Goal: Transaction & Acquisition: Purchase product/service

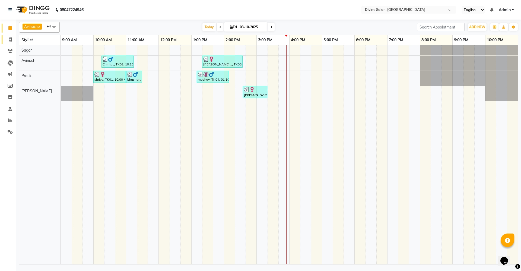
click at [11, 36] on link "Invoice" at bounding box center [8, 39] width 13 height 9
select select "service"
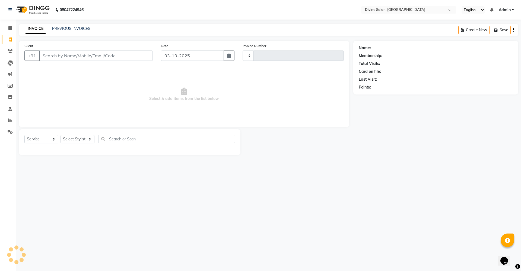
type input "1774"
select select "745"
click at [76, 58] on input "Client" at bounding box center [96, 56] width 114 height 10
type input "7875807977"
select select "1: Object"
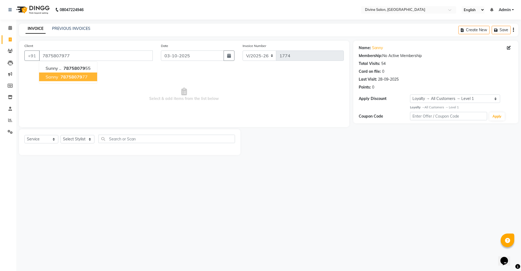
click at [80, 75] on span "78758079" at bounding box center [72, 76] width 22 height 5
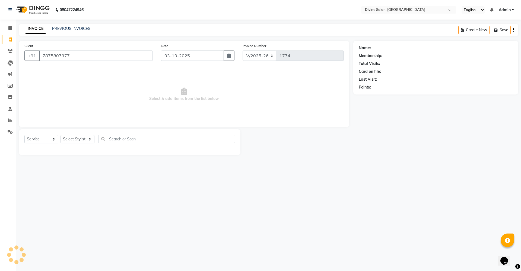
select select "1: Object"
click at [379, 47] on link "Sanny" at bounding box center [377, 48] width 11 height 6
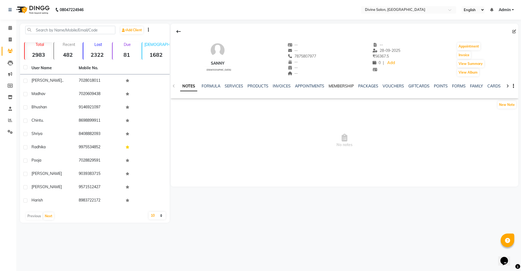
click at [347, 86] on link "MEMBERSHIP" at bounding box center [341, 86] width 25 height 5
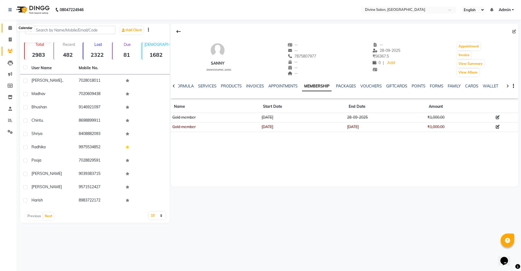
click at [8, 30] on span at bounding box center [10, 28] width 10 height 6
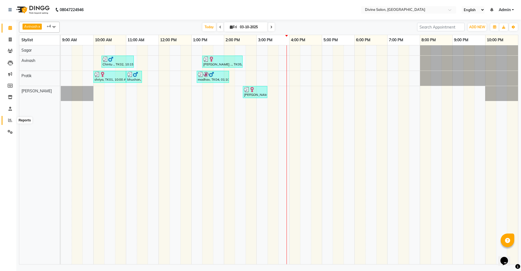
click at [9, 121] on icon at bounding box center [10, 120] width 4 height 4
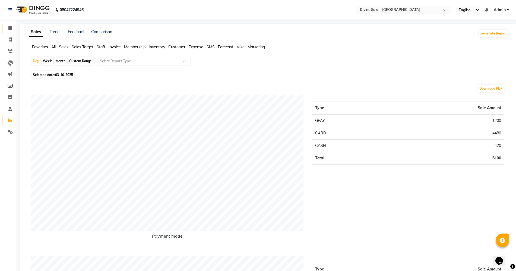
click at [4, 24] on link "Calendar" at bounding box center [8, 28] width 13 height 9
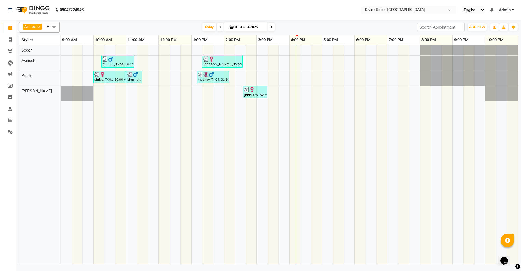
click at [2, 24] on link "Calendar" at bounding box center [8, 28] width 13 height 9
click at [10, 40] on icon at bounding box center [10, 39] width 3 height 4
select select "service"
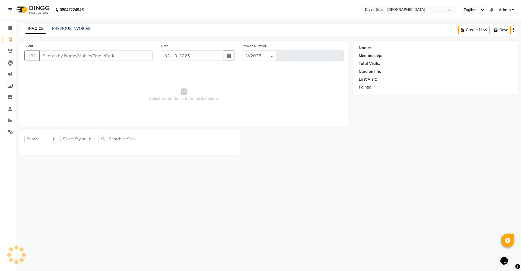
select select "745"
type input "1774"
drag, startPoint x: 80, startPoint y: 136, endPoint x: 83, endPoint y: 143, distance: 6.7
click at [82, 138] on select "Select Stylist" at bounding box center [78, 139] width 34 height 8
select select "70573"
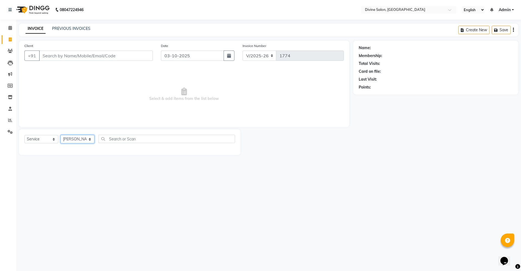
click at [61, 135] on select "Select Stylist [PERSON_NAME] Pooja [PERSON_NAME] pooja [PERSON_NAME] [PERSON_NA…" at bounding box center [78, 139] width 34 height 8
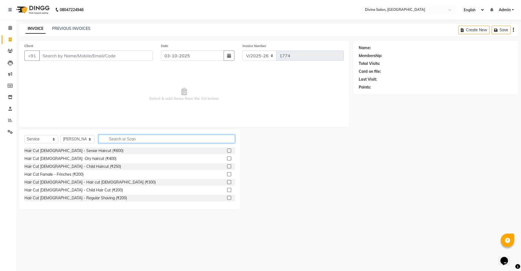
click at [137, 140] on input "text" at bounding box center [167, 139] width 137 height 8
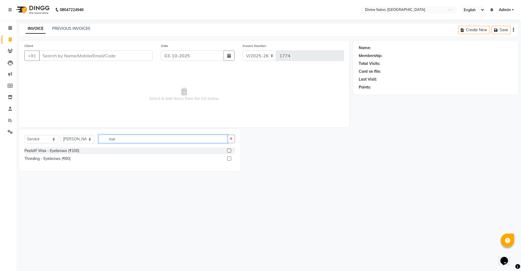
type input "eye"
click at [228, 157] on label at bounding box center [229, 158] width 4 height 4
click at [228, 157] on input "checkbox" at bounding box center [229, 159] width 4 height 4
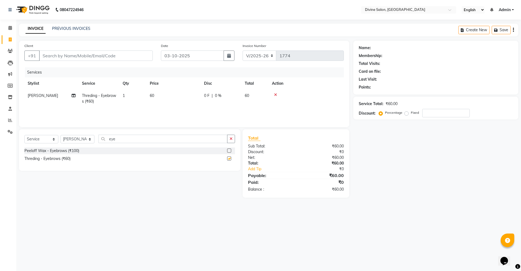
checkbox input "false"
click at [143, 137] on input "eye" at bounding box center [163, 139] width 129 height 8
type input "e"
type input "fore"
click at [229, 158] on label at bounding box center [229, 158] width 4 height 4
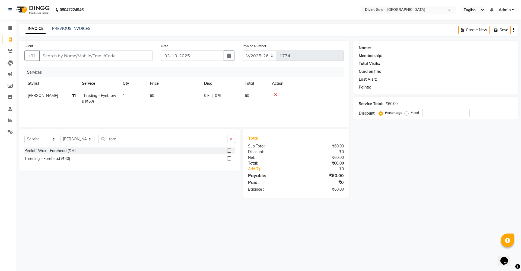
click at [229, 158] on input "checkbox" at bounding box center [229, 159] width 4 height 4
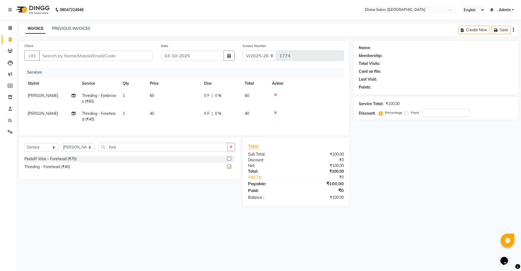
checkbox input "false"
click at [129, 151] on input "fore" at bounding box center [163, 147] width 129 height 8
type input "f"
type input "upp"
click at [231, 161] on label at bounding box center [229, 159] width 4 height 4
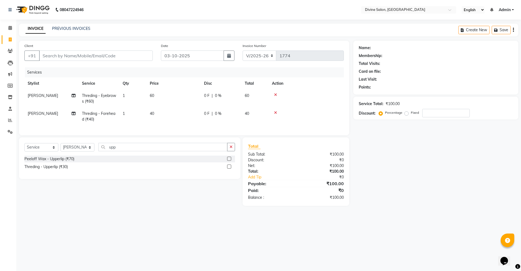
click at [231, 161] on input "checkbox" at bounding box center [229, 159] width 4 height 4
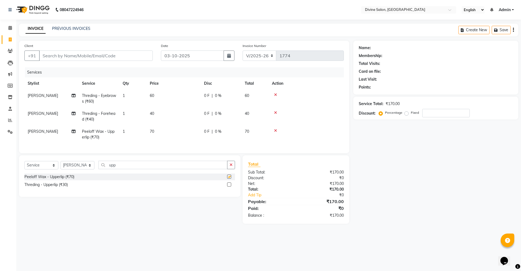
checkbox input "false"
click at [80, 169] on select "Select Stylist [PERSON_NAME] Pooja [PERSON_NAME] pooja [PERSON_NAME] [PERSON_NA…" at bounding box center [78, 165] width 34 height 8
select select "11821"
click at [61, 166] on select "Select Stylist [PERSON_NAME] Pooja [PERSON_NAME] pooja [PERSON_NAME] [PERSON_NA…" at bounding box center [78, 165] width 34 height 8
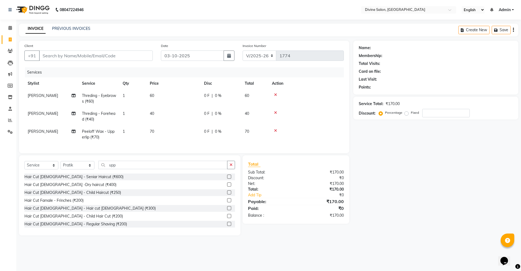
click at [227, 179] on label at bounding box center [229, 177] width 4 height 4
click at [227, 179] on input "checkbox" at bounding box center [229, 177] width 4 height 4
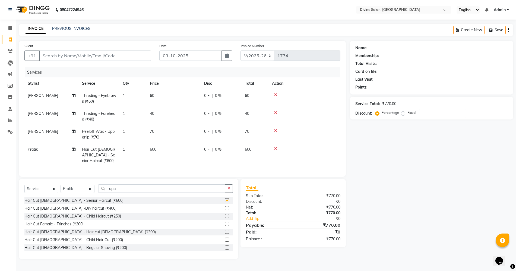
checkbox input "false"
click at [144, 54] on input "Client" at bounding box center [95, 56] width 112 height 10
click at [134, 58] on input "Client" at bounding box center [95, 56] width 112 height 10
type input "7"
type input "0"
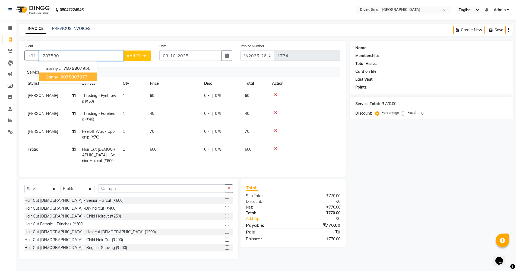
click at [73, 76] on span "787580" at bounding box center [69, 76] width 16 height 5
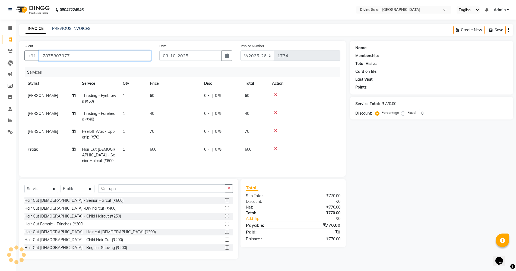
type input "7875807977"
select select "1: Object"
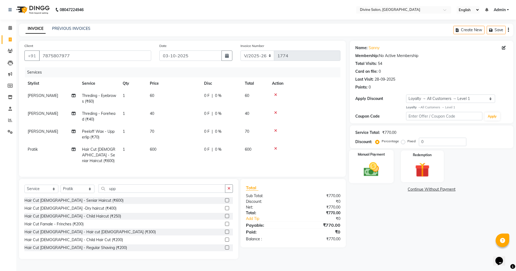
click at [369, 164] on img at bounding box center [371, 169] width 25 height 18
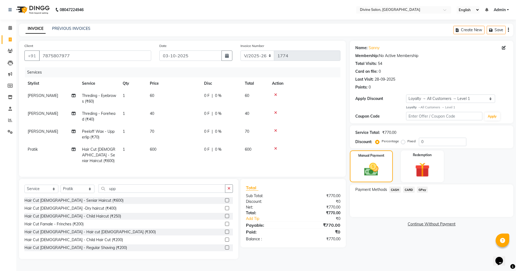
click at [422, 190] on span "GPay" at bounding box center [422, 190] width 11 height 6
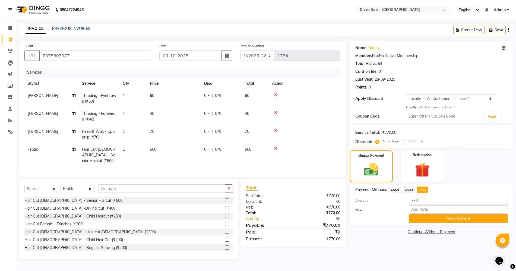
click at [217, 151] on span "0 %" at bounding box center [218, 150] width 7 height 6
select select "11821"
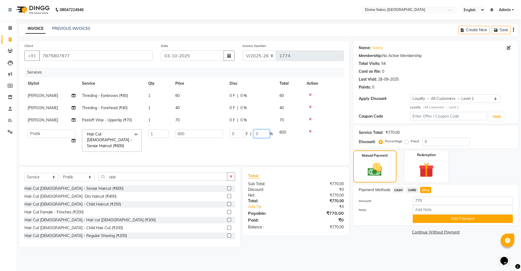
click at [262, 134] on input "0" at bounding box center [262, 134] width 16 height 8
type input "10"
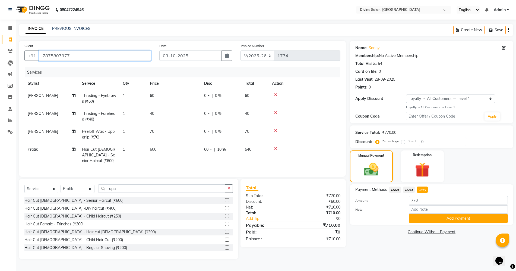
click at [124, 52] on input "7875807977" at bounding box center [95, 56] width 112 height 10
click at [420, 215] on button "Add Payment" at bounding box center [458, 218] width 99 height 8
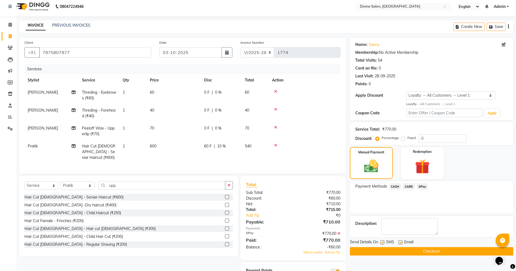
scroll to position [33, 0]
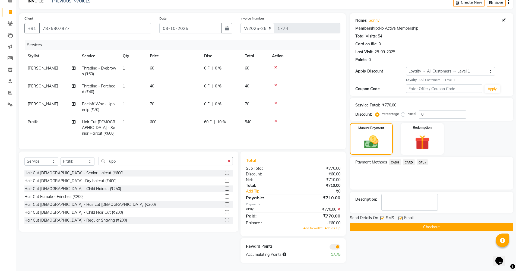
click at [382, 224] on button "Checkout" at bounding box center [431, 227] width 163 height 8
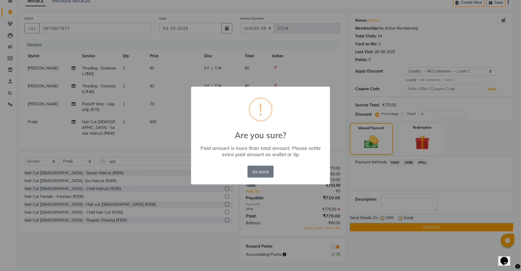
click at [260, 178] on div "Go back No OK" at bounding box center [260, 171] width 29 height 15
click at [259, 167] on button "Go back" at bounding box center [261, 172] width 26 height 12
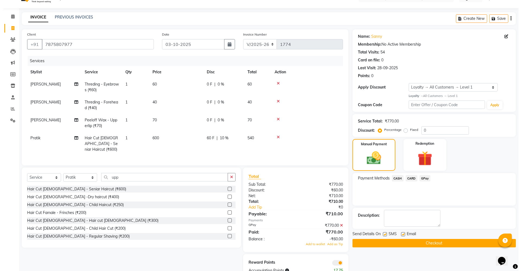
scroll to position [0, 0]
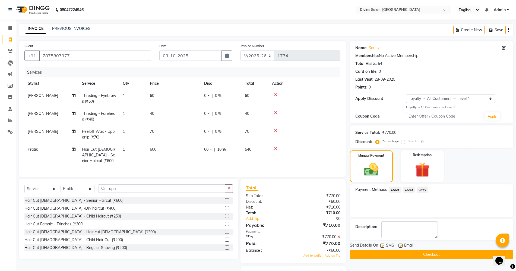
click at [339, 239] on icon at bounding box center [339, 237] width 3 height 4
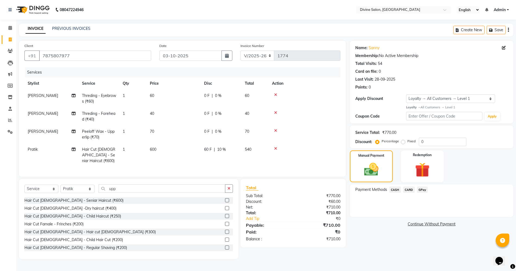
click at [421, 189] on span "GPay" at bounding box center [422, 190] width 11 height 6
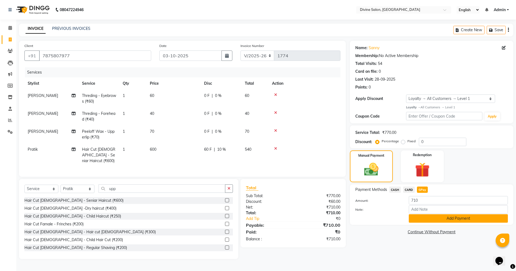
click at [425, 219] on button "Add Payment" at bounding box center [458, 218] width 99 height 8
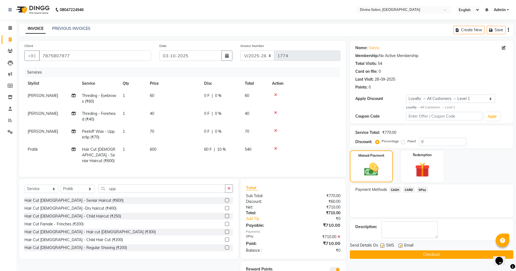
click at [422, 253] on button "Checkout" at bounding box center [431, 254] width 163 height 8
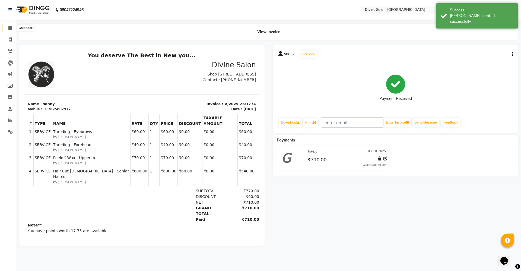
click at [9, 29] on icon at bounding box center [10, 28] width 4 height 4
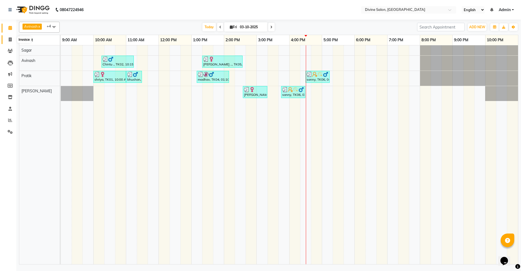
click at [8, 39] on span at bounding box center [10, 40] width 10 height 6
select select "service"
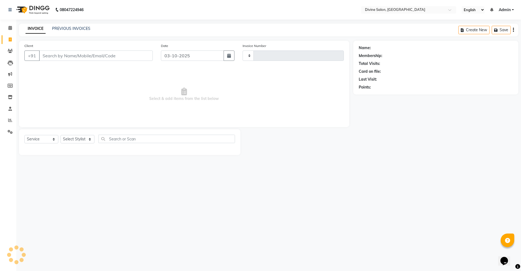
type input "1775"
select select "745"
click at [77, 140] on select "Select Stylist [PERSON_NAME] Pooja [PERSON_NAME] pooja [PERSON_NAME] [PERSON_NA…" at bounding box center [78, 139] width 34 height 8
select select "11820"
click at [61, 135] on select "Select Stylist [PERSON_NAME] Pooja [PERSON_NAME] pooja [PERSON_NAME] [PERSON_NA…" at bounding box center [78, 139] width 34 height 8
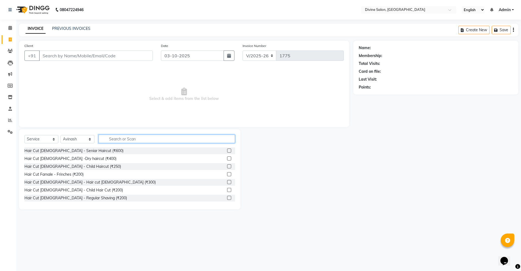
click at [149, 138] on input "text" at bounding box center [167, 139] width 137 height 8
type input "e"
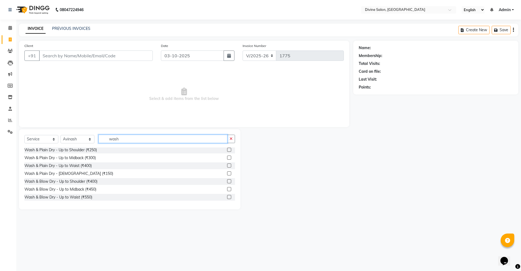
type input "wash"
click at [227, 188] on label at bounding box center [229, 189] width 4 height 4
click at [227, 188] on input "checkbox" at bounding box center [229, 190] width 4 height 4
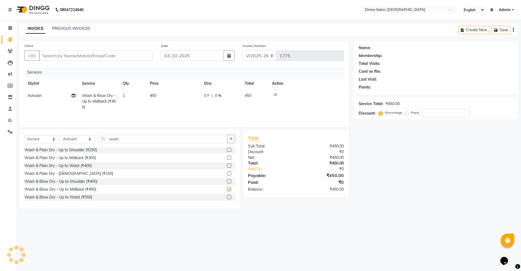
checkbox input "false"
click at [133, 57] on input "Client" at bounding box center [96, 56] width 114 height 10
click at [121, 55] on input "Client" at bounding box center [96, 56] width 114 height 10
type input "9"
type input "0"
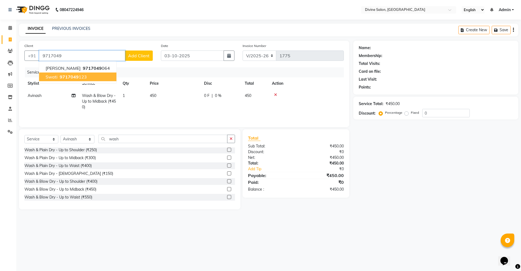
click at [41, 77] on button "swati 9717049 123" at bounding box center [77, 76] width 77 height 9
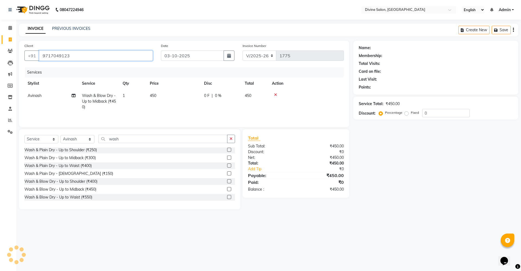
type input "9717049123"
select select "1: Object"
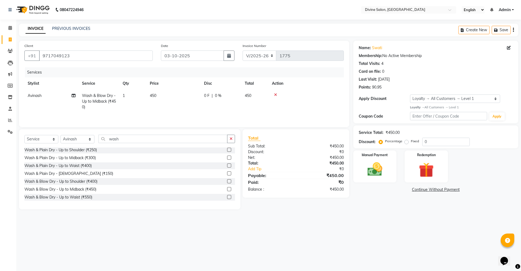
click at [227, 199] on label at bounding box center [229, 197] width 4 height 4
click at [227, 199] on input "checkbox" at bounding box center [229, 198] width 4 height 4
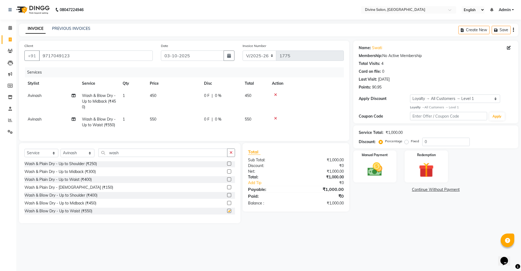
checkbox input "false"
click at [275, 96] on icon at bounding box center [275, 95] width 3 height 4
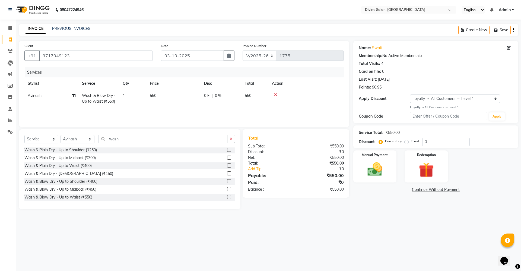
click at [217, 95] on span "0 %" at bounding box center [218, 96] width 7 height 6
click at [130, 59] on input "9717049123" at bounding box center [96, 56] width 114 height 10
click at [437, 141] on input "0" at bounding box center [447, 142] width 48 height 8
click at [36, 137] on select "Select Service Product Membership Package Voucher Prepaid Gift Card" at bounding box center [41, 139] width 34 height 8
click at [24, 135] on select "Select Service Product Membership Package Voucher Prepaid Gift Card" at bounding box center [41, 139] width 34 height 8
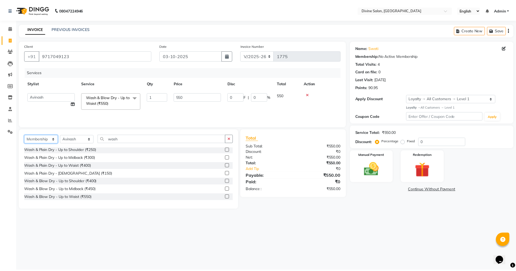
scroll to position [0, 0]
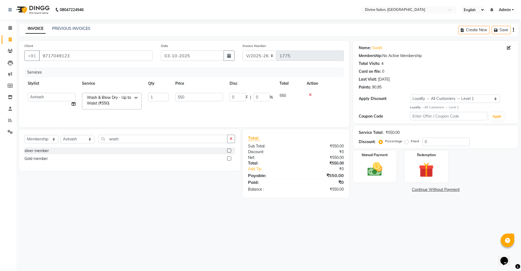
click at [231, 160] on label at bounding box center [229, 158] width 4 height 4
click at [231, 160] on input "checkbox" at bounding box center [229, 159] width 4 height 4
select select "select"
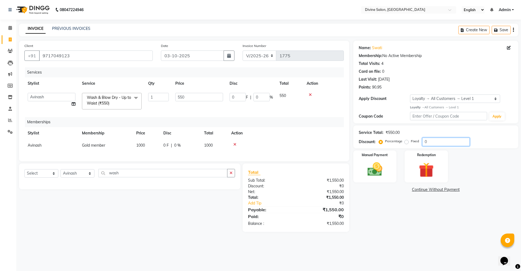
click at [444, 141] on input "0" at bounding box center [447, 142] width 48 height 8
type input "2"
type input "11"
type input "2"
type input "25"
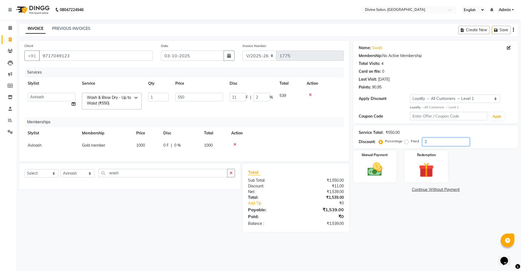
type input "137.5"
type input "25"
click at [383, 168] on img at bounding box center [374, 169] width 25 height 18
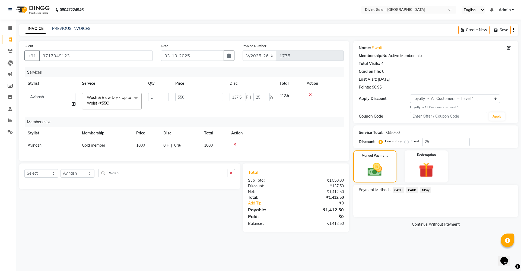
click at [428, 191] on span "GPay" at bounding box center [425, 190] width 11 height 6
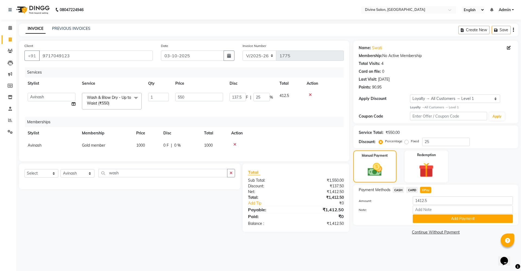
click at [399, 190] on span "CASH" at bounding box center [399, 190] width 12 height 6
click at [437, 202] on input "1412.5" at bounding box center [463, 200] width 100 height 8
type input "1000"
click at [439, 217] on button "Add Payment" at bounding box center [463, 219] width 100 height 8
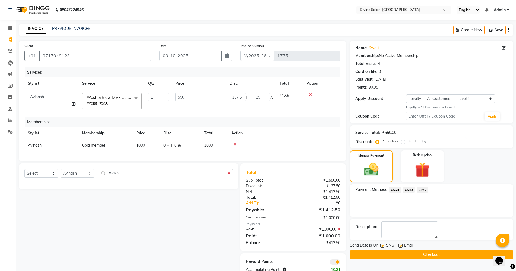
click at [422, 191] on span "GPay" at bounding box center [422, 190] width 11 height 6
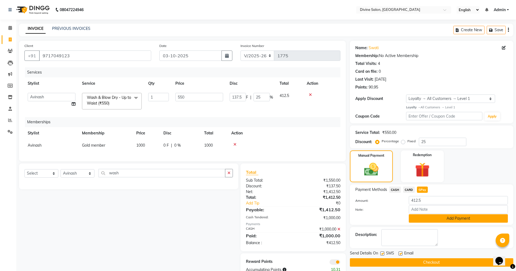
click at [429, 219] on button "Add Payment" at bounding box center [458, 218] width 99 height 8
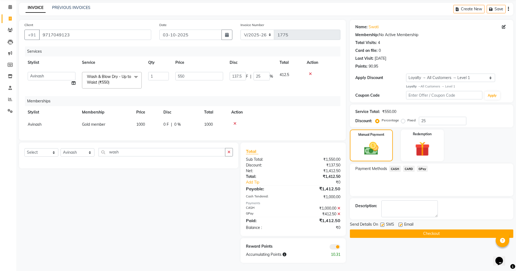
scroll to position [26, 0]
click at [442, 229] on button "Checkout" at bounding box center [431, 233] width 163 height 8
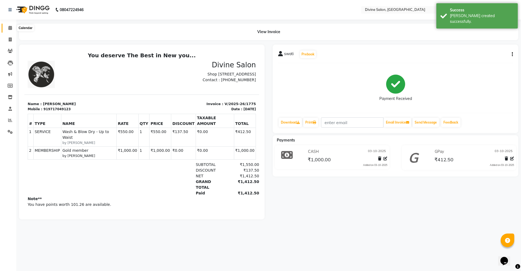
click at [10, 29] on icon at bounding box center [10, 28] width 4 height 4
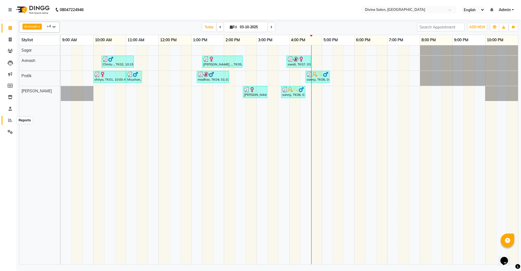
click at [8, 120] on span at bounding box center [10, 120] width 10 height 6
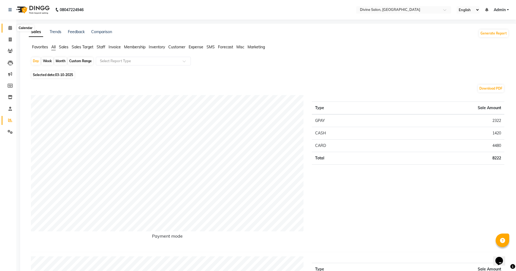
click at [10, 26] on icon at bounding box center [10, 28] width 4 height 4
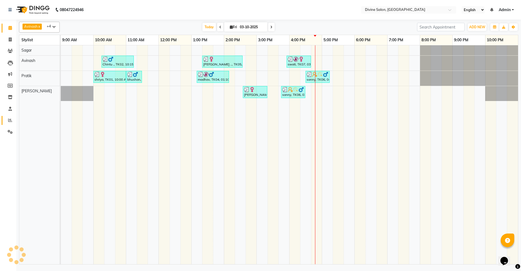
click at [4, 118] on link "Reports" at bounding box center [8, 120] width 13 height 9
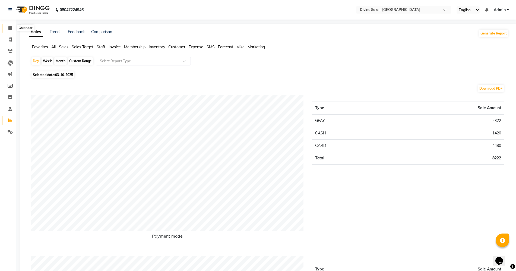
click at [8, 27] on span at bounding box center [10, 28] width 10 height 6
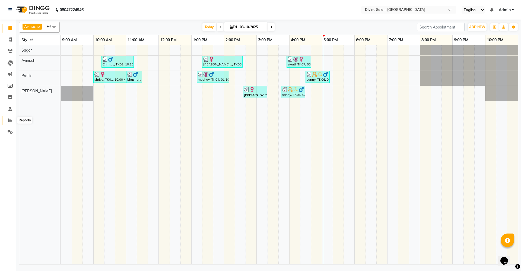
click at [10, 121] on icon at bounding box center [10, 120] width 4 height 4
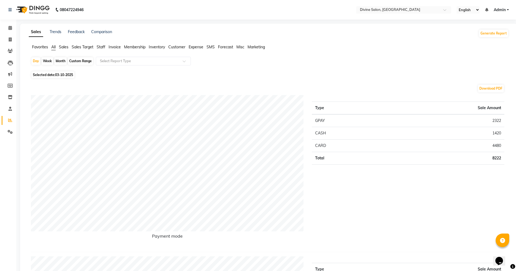
scroll to position [34, 0]
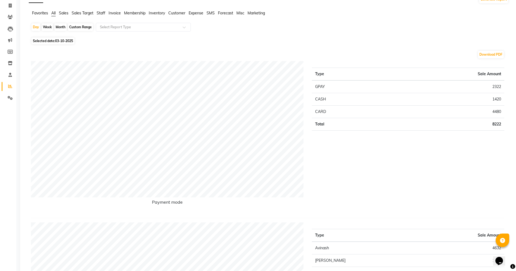
click at [60, 24] on div "Month" at bounding box center [60, 27] width 12 height 8
select select "10"
select select "2025"
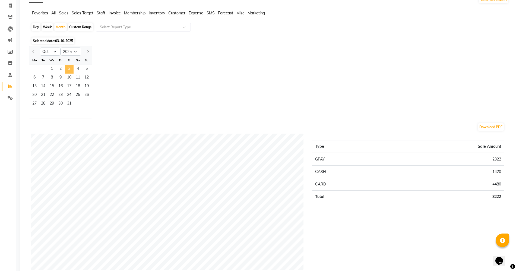
click at [70, 70] on span "3" at bounding box center [69, 69] width 9 height 9
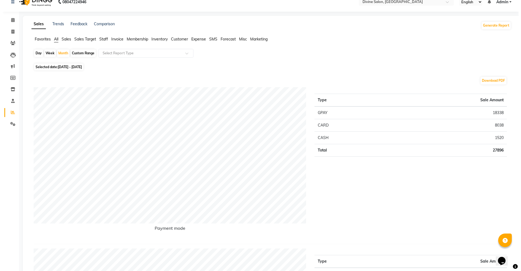
scroll to position [0, 0]
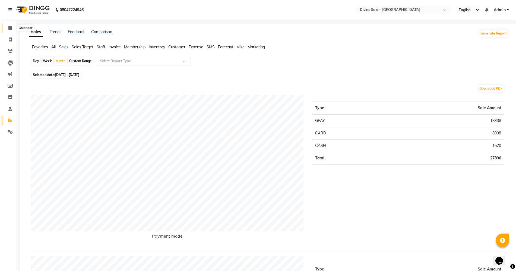
click at [12, 27] on icon at bounding box center [10, 28] width 4 height 4
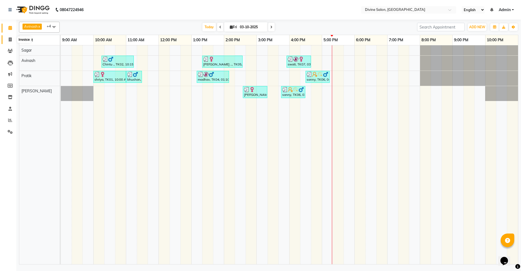
click at [10, 42] on span at bounding box center [10, 40] width 10 height 6
select select "service"
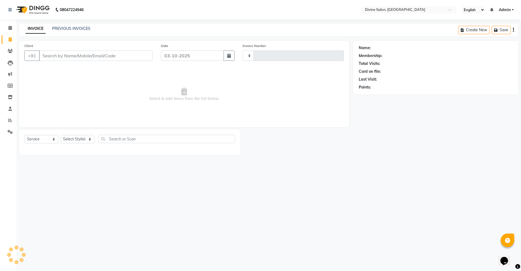
type input "1776"
select select "745"
click at [78, 140] on select "Select Stylist [PERSON_NAME] Pooja [PERSON_NAME] pooja [PERSON_NAME] [PERSON_NA…" at bounding box center [78, 139] width 34 height 8
click at [61, 135] on select "Select Stylist [PERSON_NAME] Pooja [PERSON_NAME] pooja [PERSON_NAME] [PERSON_NA…" at bounding box center [78, 139] width 34 height 8
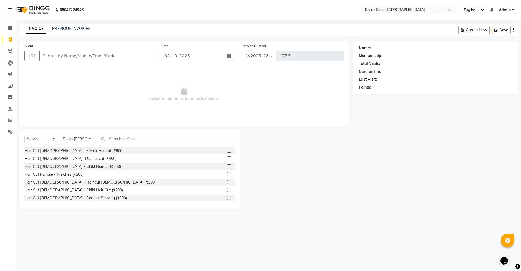
click at [75, 132] on div "Select Service Product Membership Package Voucher Prepaid Gift Card Select Styl…" at bounding box center [130, 169] width 222 height 80
click at [76, 140] on select "Select Stylist [PERSON_NAME] Pooja [PERSON_NAME] pooja [PERSON_NAME] [PERSON_NA…" at bounding box center [78, 139] width 34 height 8
select select "70573"
click at [61, 135] on select "Select Stylist [PERSON_NAME] Pooja [PERSON_NAME] pooja [PERSON_NAME] [PERSON_NA…" at bounding box center [78, 139] width 34 height 8
click at [171, 139] on input "text" at bounding box center [167, 139] width 137 height 8
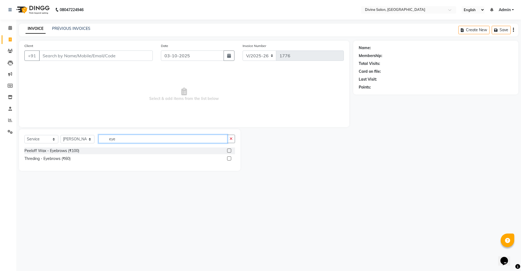
type input "eye"
click at [228, 160] on label at bounding box center [229, 158] width 4 height 4
click at [228, 160] on input "checkbox" at bounding box center [229, 159] width 4 height 4
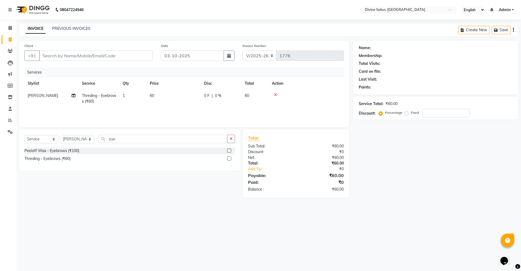
click at [230, 157] on label at bounding box center [229, 158] width 4 height 4
click at [230, 157] on input "checkbox" at bounding box center [229, 159] width 4 height 4
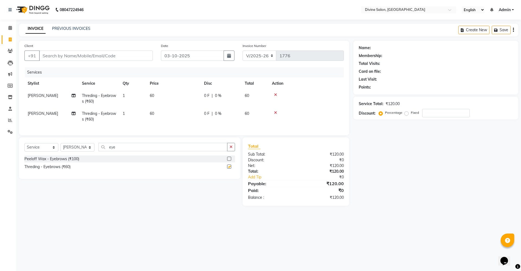
checkbox input "false"
click at [148, 53] on input "Client" at bounding box center [96, 56] width 114 height 10
click at [130, 58] on input "Client" at bounding box center [96, 56] width 114 height 10
type input "7"
type input "0"
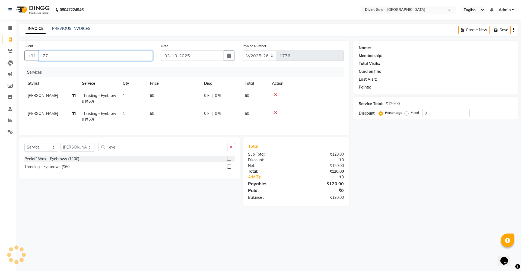
type input "7"
type input "7773922178"
click at [131, 57] on span "Add Client" at bounding box center [138, 55] width 21 height 5
select select "22"
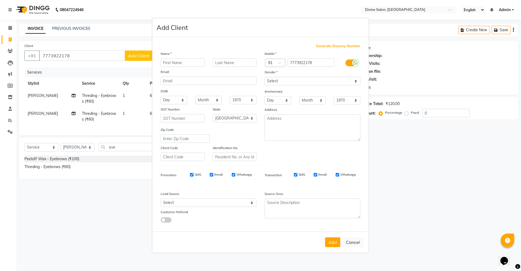
click at [193, 61] on input "text" at bounding box center [183, 62] width 44 height 8
type input "shruti"
click at [280, 82] on select "Select Male Female Other Prefer Not To Say" at bounding box center [313, 81] width 96 height 8
select select "female"
click at [265, 77] on select "Select Male Female Other Prefer Not To Say" at bounding box center [313, 81] width 96 height 8
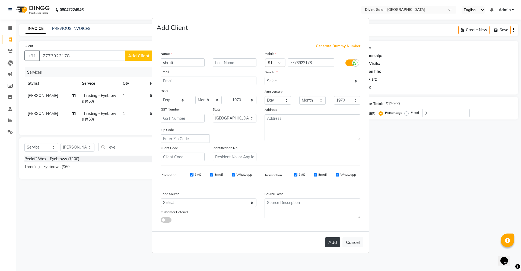
click at [333, 246] on button "Add" at bounding box center [332, 242] width 15 height 10
select select
select select "null"
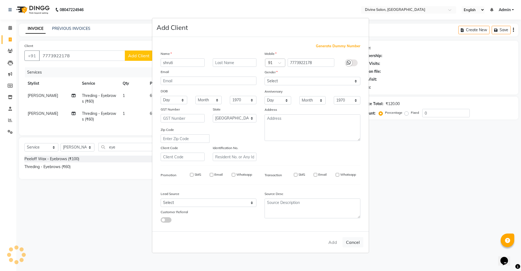
select select
checkbox input "false"
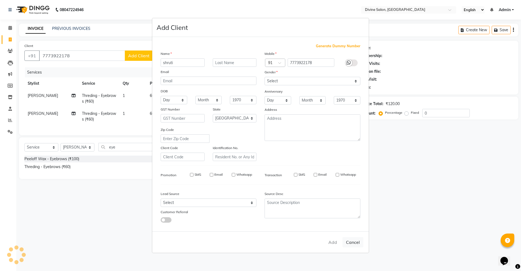
checkbox input "false"
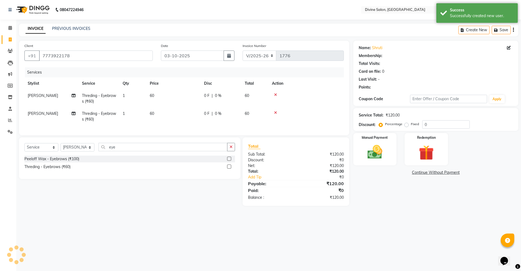
select select "1: Object"
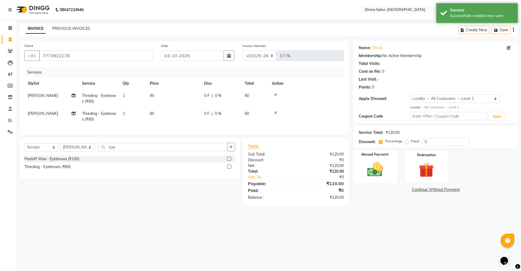
click at [377, 176] on img at bounding box center [374, 169] width 25 height 18
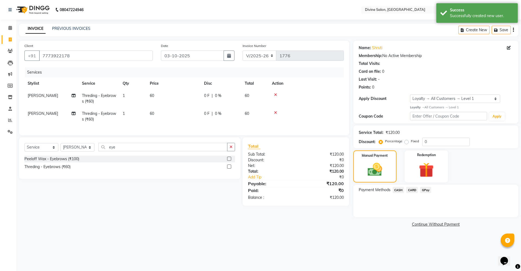
click at [425, 191] on span "GPay" at bounding box center [425, 190] width 11 height 6
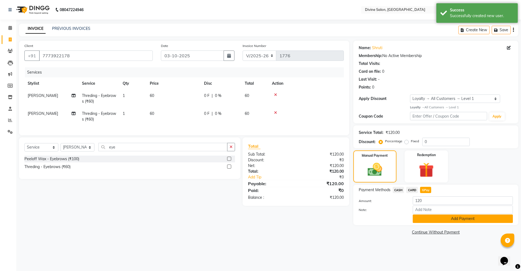
click at [429, 218] on button "Add Payment" at bounding box center [463, 219] width 100 height 8
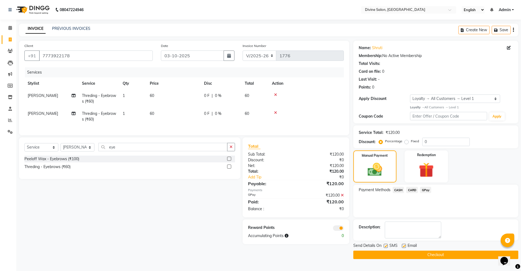
click at [428, 253] on button "Checkout" at bounding box center [436, 255] width 165 height 8
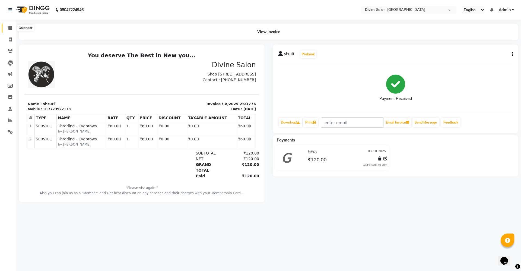
click at [8, 27] on icon at bounding box center [10, 28] width 4 height 4
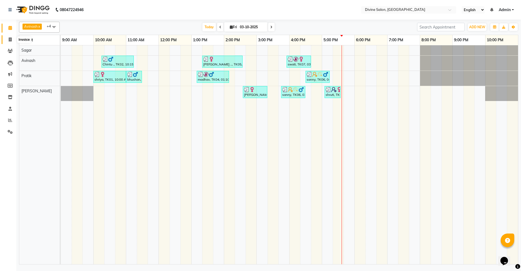
click at [10, 40] on icon at bounding box center [10, 39] width 3 height 4
select select "service"
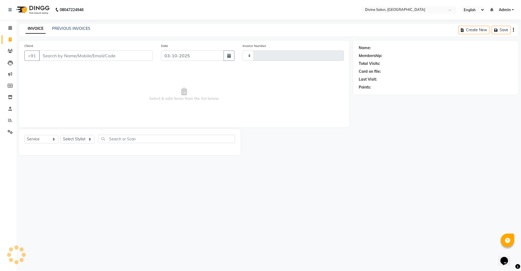
type input "1777"
select select "745"
click at [71, 138] on select "Select Stylist [PERSON_NAME] Pooja [PERSON_NAME] pooja [PERSON_NAME] [PERSON_NA…" at bounding box center [78, 139] width 34 height 8
select select "11821"
click at [61, 135] on select "Select Stylist [PERSON_NAME] Pooja [PERSON_NAME] pooja [PERSON_NAME] [PERSON_NA…" at bounding box center [78, 139] width 34 height 8
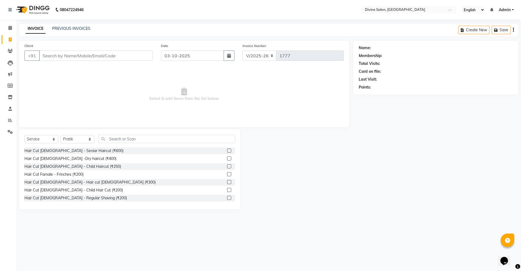
click at [227, 182] on label at bounding box center [229, 182] width 4 height 4
click at [227, 182] on input "checkbox" at bounding box center [229, 183] width 4 height 4
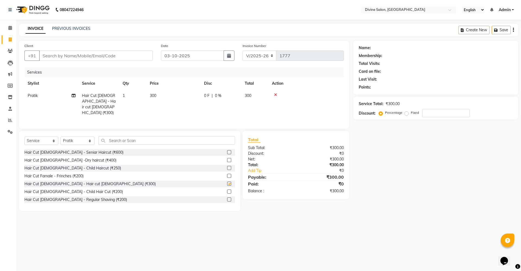
checkbox input "false"
click at [139, 60] on input "Client" at bounding box center [96, 56] width 114 height 10
click at [158, 140] on input "text" at bounding box center [167, 140] width 137 height 8
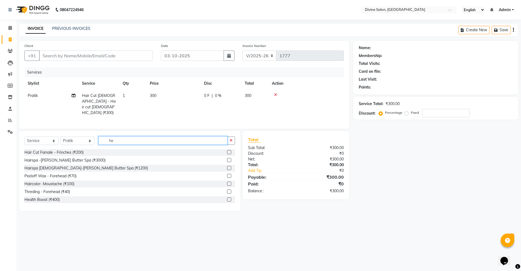
type input "h"
type input "mas"
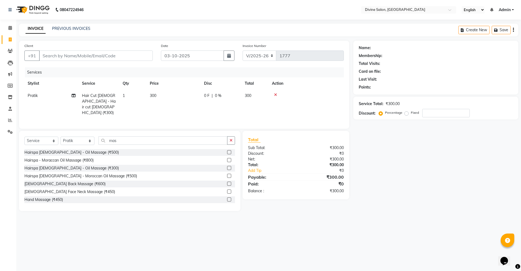
click at [227, 166] on label at bounding box center [229, 168] width 4 height 4
click at [227, 166] on input "checkbox" at bounding box center [229, 168] width 4 height 4
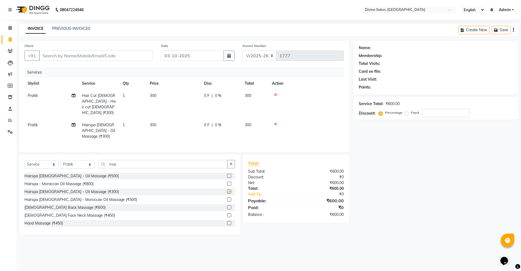
checkbox input "false"
click at [136, 61] on div "Client +91" at bounding box center [88, 54] width 137 height 22
click at [136, 59] on div "Client +91" at bounding box center [88, 54] width 137 height 22
click at [136, 59] on input "Client" at bounding box center [96, 56] width 114 height 10
click at [141, 54] on input "Client" at bounding box center [96, 56] width 114 height 10
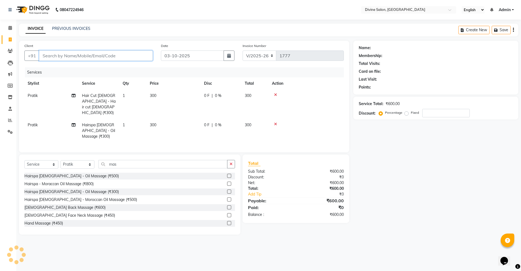
click at [79, 55] on input "Client" at bounding box center [96, 56] width 114 height 10
click at [133, 57] on input "Client" at bounding box center [96, 56] width 114 height 10
click at [135, 56] on input "Client" at bounding box center [96, 56] width 114 height 10
click at [140, 56] on input "Client" at bounding box center [96, 56] width 114 height 10
click at [145, 53] on input "Client" at bounding box center [96, 56] width 114 height 10
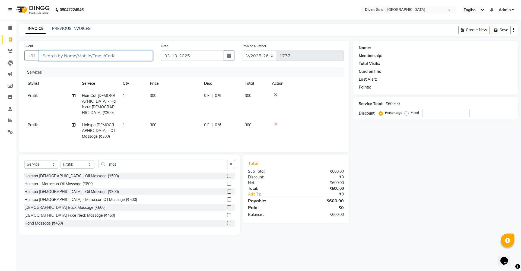
type input "9"
type input "0"
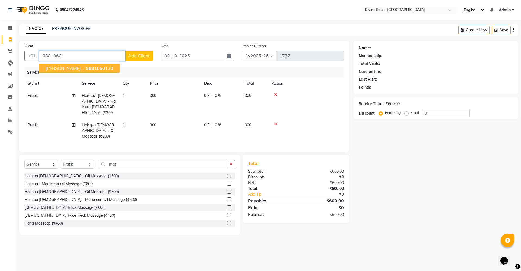
click at [59, 70] on button "Vinit .. 9881060 130" at bounding box center [79, 68] width 81 height 9
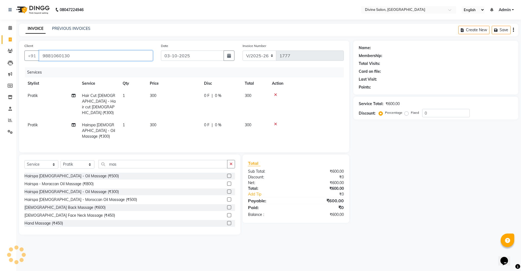
type input "9881060130"
select select "1: Object"
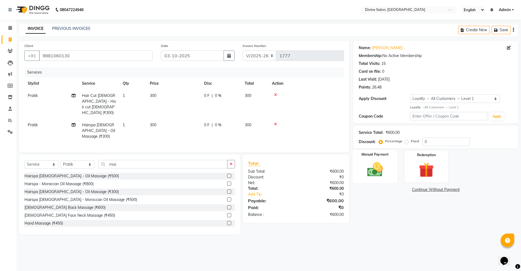
click at [376, 169] on img at bounding box center [374, 169] width 25 height 18
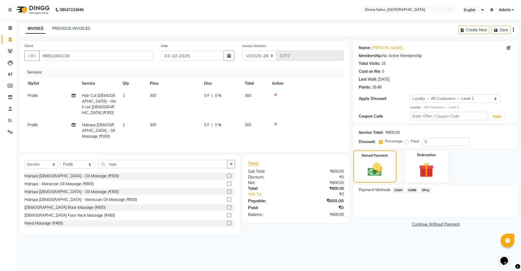
click at [428, 189] on span "GPay" at bounding box center [425, 190] width 11 height 6
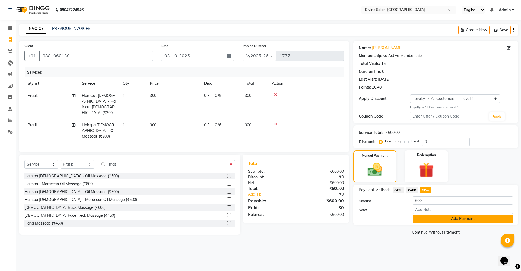
click at [422, 221] on button "Add Payment" at bounding box center [463, 219] width 100 height 8
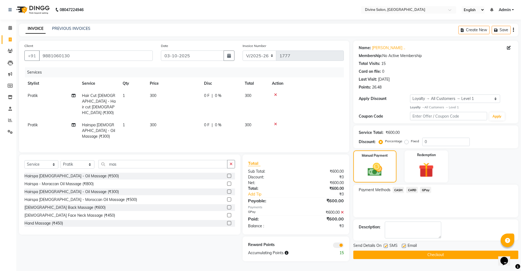
click at [428, 254] on button "Checkout" at bounding box center [436, 255] width 165 height 8
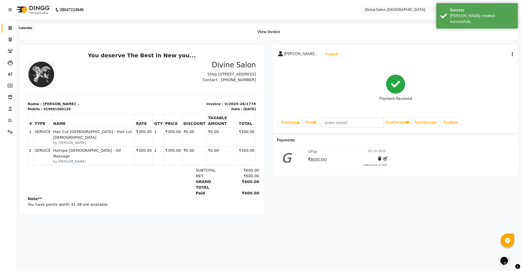
click at [9, 26] on icon at bounding box center [10, 28] width 4 height 4
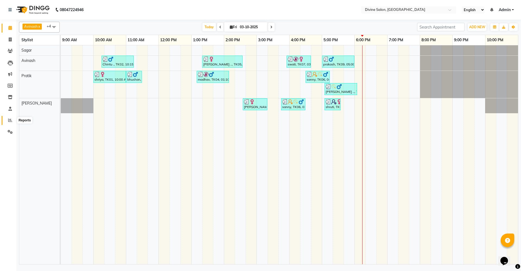
click at [7, 119] on span at bounding box center [10, 120] width 10 height 6
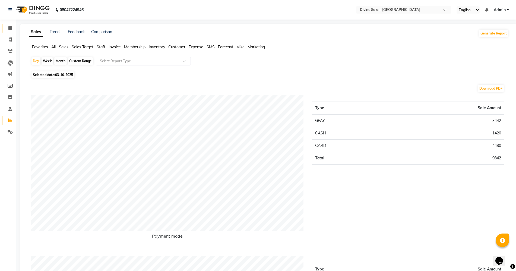
click at [4, 26] on link "Calendar" at bounding box center [8, 28] width 13 height 9
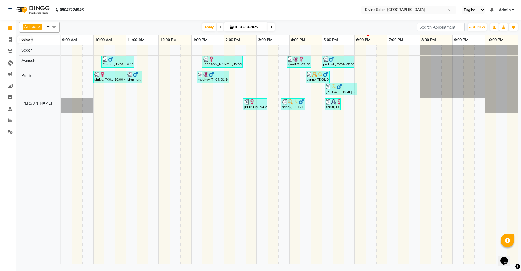
click at [9, 41] on icon at bounding box center [10, 39] width 3 height 4
select select "service"
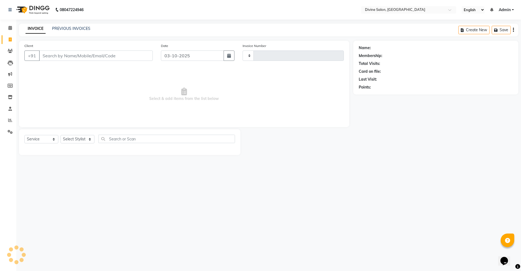
type input "1779"
select select "745"
click at [93, 141] on select "Select Stylist" at bounding box center [78, 139] width 34 height 8
select select "11821"
click at [61, 135] on select "Select Stylist [PERSON_NAME] Pooja [PERSON_NAME] pooja [PERSON_NAME] [PERSON_NA…" at bounding box center [78, 139] width 34 height 8
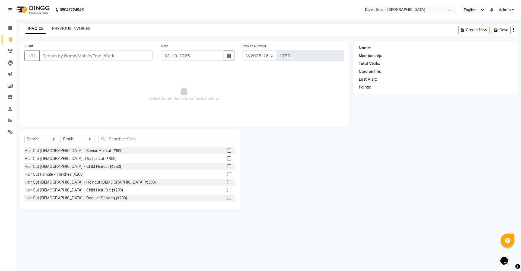
click at [227, 183] on label at bounding box center [229, 182] width 4 height 4
click at [227, 183] on input "checkbox" at bounding box center [229, 183] width 4 height 4
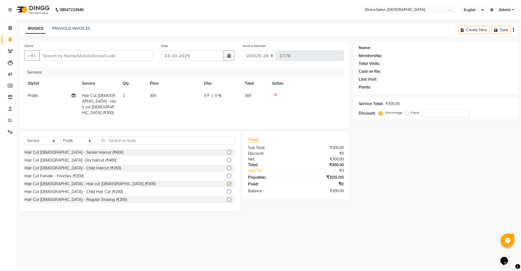
checkbox input "false"
click at [118, 55] on input "Client" at bounding box center [96, 56] width 114 height 10
type input "9"
type input "0"
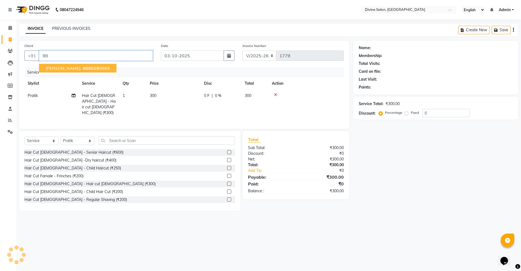
type input "9"
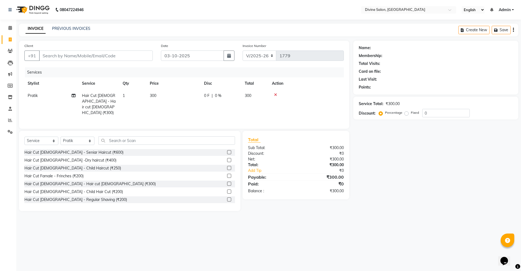
click at [227, 198] on label at bounding box center [229, 199] width 4 height 4
click at [227, 198] on input "checkbox" at bounding box center [229, 200] width 4 height 4
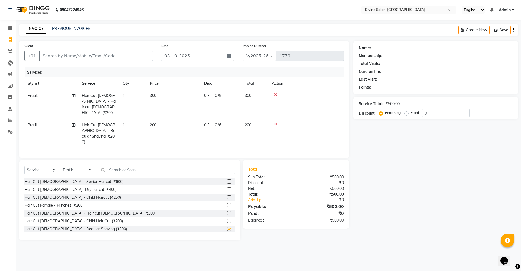
checkbox input "false"
click at [144, 55] on input "Client" at bounding box center [96, 56] width 114 height 10
click at [151, 97] on span "300" at bounding box center [153, 95] width 7 height 5
select select "11821"
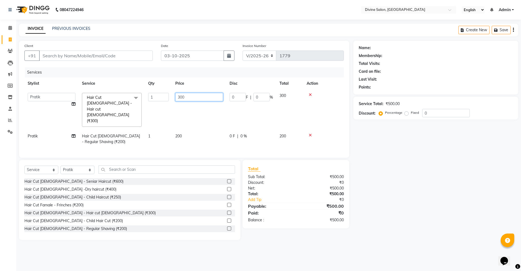
click at [208, 97] on input "300" at bounding box center [199, 97] width 48 height 8
type input "3"
type input "250"
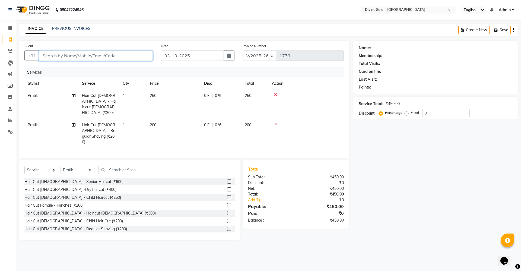
click at [138, 56] on input "Client" at bounding box center [96, 56] width 114 height 10
click at [130, 52] on input "Client" at bounding box center [96, 56] width 114 height 10
click at [129, 57] on input "Client" at bounding box center [96, 56] width 114 height 10
click at [140, 58] on input "Client" at bounding box center [96, 56] width 114 height 10
click at [147, 55] on input "Client" at bounding box center [96, 56] width 114 height 10
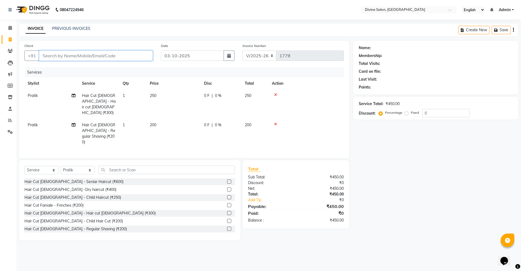
click at [148, 53] on input "Client" at bounding box center [96, 56] width 114 height 10
click at [99, 104] on td "Hair Cut [DEMOGRAPHIC_DATA] - Hair cut [DEMOGRAPHIC_DATA] (₹300)" at bounding box center [99, 104] width 41 height 29
select select "11821"
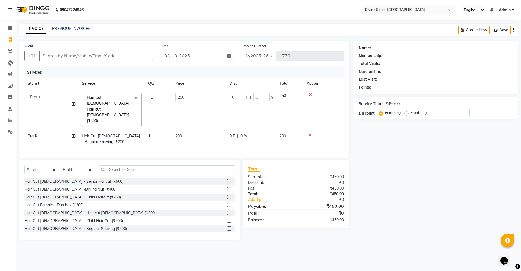
click at [100, 103] on span "Hair Cut [DEMOGRAPHIC_DATA] - Hair cut [DEMOGRAPHIC_DATA] (₹300)" at bounding box center [109, 109] width 45 height 28
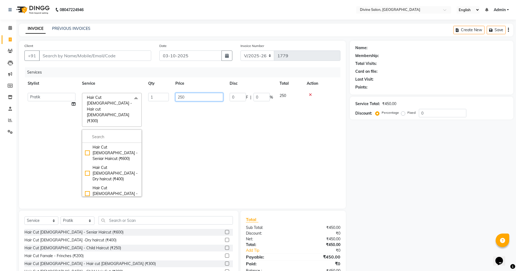
click at [191, 100] on input "250" at bounding box center [199, 97] width 48 height 8
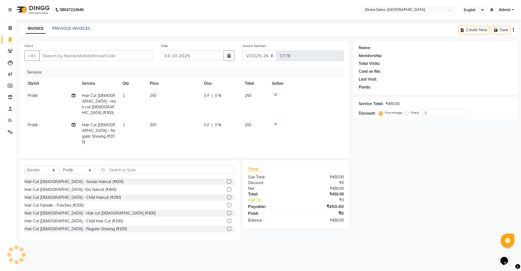
click at [310, 96] on div at bounding box center [306, 95] width 69 height 4
click at [277, 94] on icon at bounding box center [275, 95] width 3 height 4
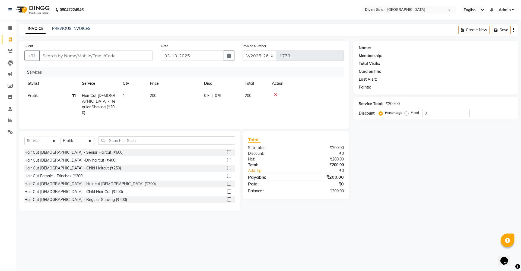
click at [227, 182] on label at bounding box center [229, 184] width 4 height 4
click at [227, 182] on input "checkbox" at bounding box center [229, 184] width 4 height 4
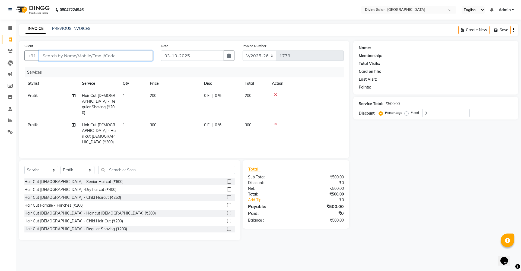
click at [146, 57] on input "Client" at bounding box center [96, 56] width 114 height 10
click at [276, 94] on icon at bounding box center [275, 95] width 3 height 4
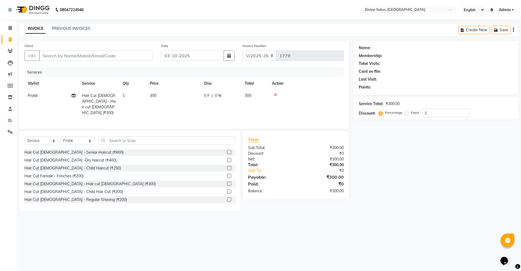
click at [227, 182] on label at bounding box center [229, 184] width 4 height 4
click at [227, 182] on input "checkbox" at bounding box center [229, 184] width 4 height 4
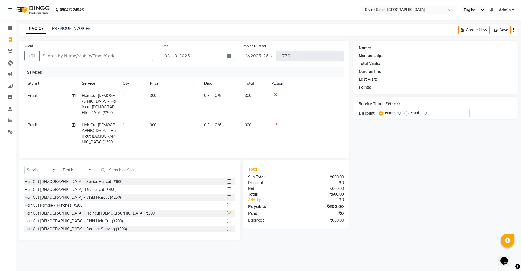
checkbox input "false"
click at [152, 95] on span "300" at bounding box center [153, 95] width 7 height 5
select select "11821"
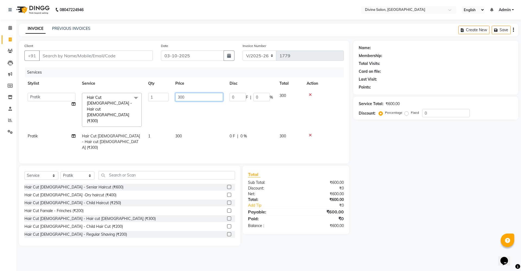
click at [199, 96] on input "300" at bounding box center [199, 97] width 48 height 8
type input "3"
type input "250"
click at [123, 55] on input "Client" at bounding box center [96, 56] width 114 height 10
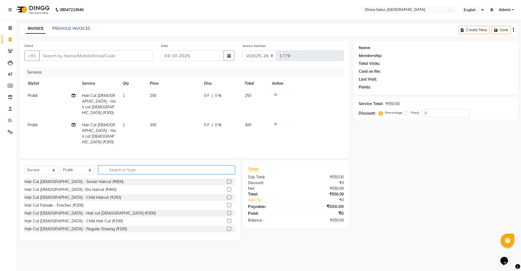
click at [157, 166] on input "text" at bounding box center [167, 170] width 137 height 8
type input "massa"
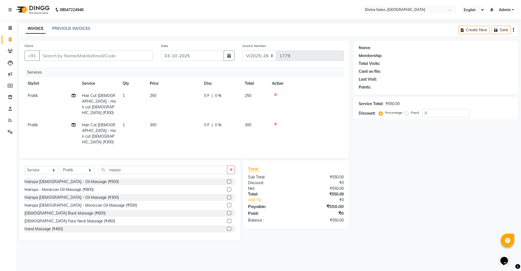
click at [227, 195] on label at bounding box center [229, 197] width 4 height 4
click at [227, 196] on input "checkbox" at bounding box center [229, 198] width 4 height 4
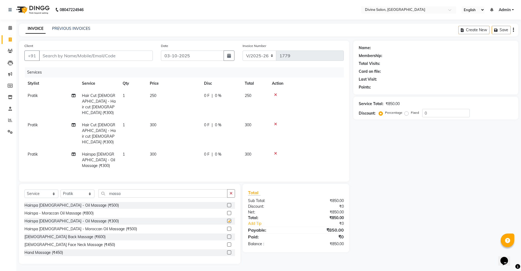
checkbox input "false"
click at [276, 95] on icon at bounding box center [275, 95] width 3 height 4
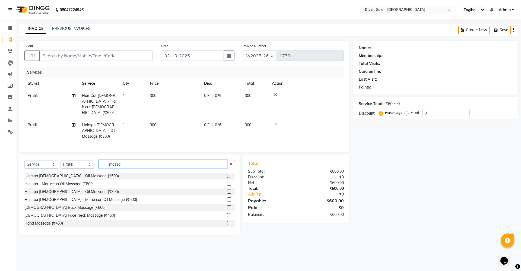
click at [138, 160] on input "massa" at bounding box center [163, 164] width 129 height 8
type input "m"
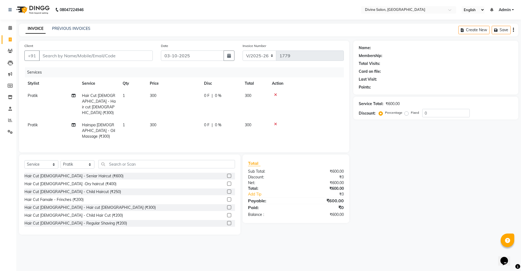
click at [276, 122] on icon at bounding box center [275, 124] width 3 height 4
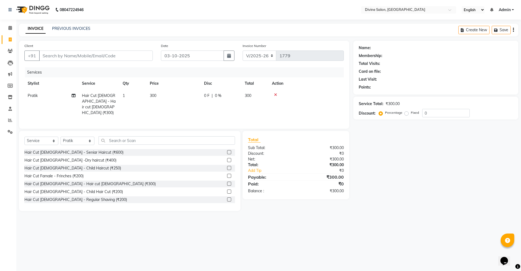
click at [227, 197] on label at bounding box center [229, 199] width 4 height 4
click at [227, 198] on input "checkbox" at bounding box center [229, 200] width 4 height 4
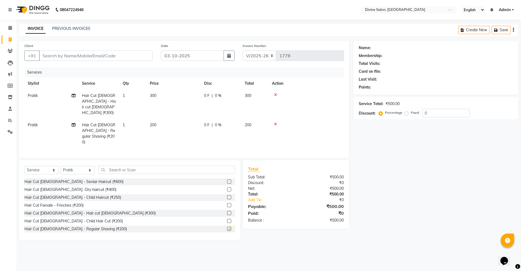
checkbox input "false"
click at [153, 166] on input "text" at bounding box center [167, 170] width 137 height 8
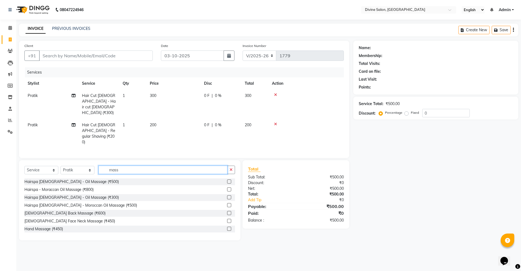
type input "mass"
click at [227, 195] on label at bounding box center [229, 197] width 4 height 4
click at [227, 196] on input "checkbox" at bounding box center [229, 198] width 4 height 4
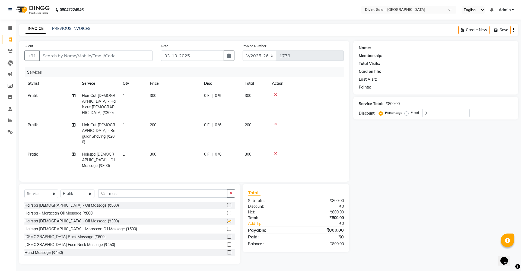
checkbox input "false"
click at [152, 94] on span "300" at bounding box center [153, 95] width 7 height 5
select select "11821"
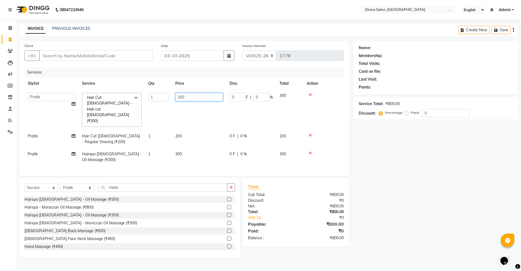
click at [192, 96] on input "300" at bounding box center [199, 97] width 48 height 8
type input "3"
type input "250"
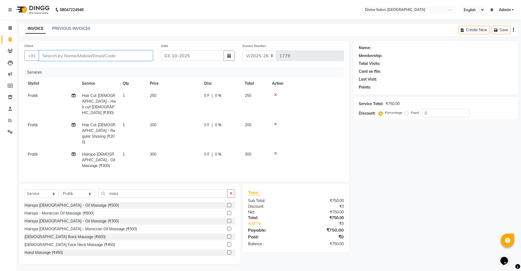
click at [139, 59] on input "Client" at bounding box center [96, 56] width 114 height 10
click at [72, 94] on icon at bounding box center [74, 96] width 4 height 4
select select "11821"
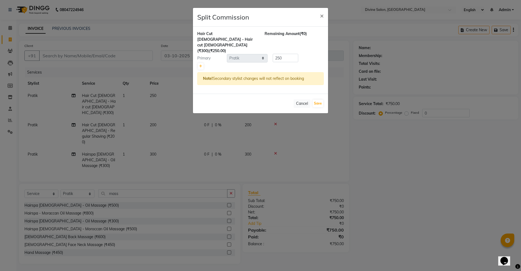
click at [82, 95] on ngb-modal-window "Split Commission × Hair Cut Male - Hair cut Male (₹300) (₹250.00) Remaining Amo…" at bounding box center [260, 135] width 521 height 271
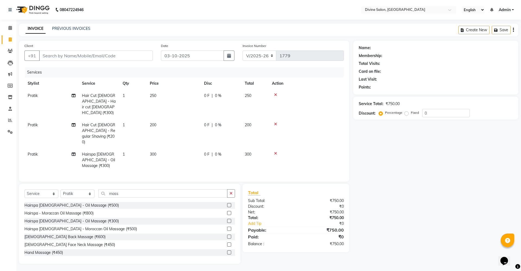
click at [97, 96] on span "Hair Cut [DEMOGRAPHIC_DATA] - Hair cut [DEMOGRAPHIC_DATA] (₹300)" at bounding box center [99, 104] width 34 height 22
select select "11821"
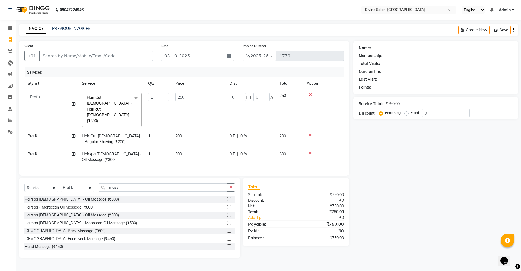
click at [133, 98] on span at bounding box center [136, 98] width 11 height 10
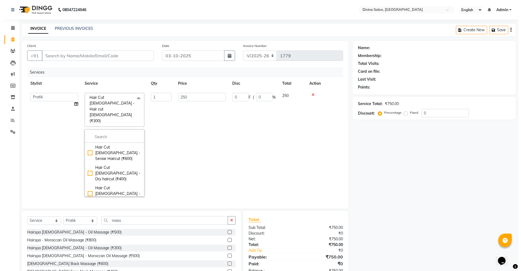
scroll to position [34, 0]
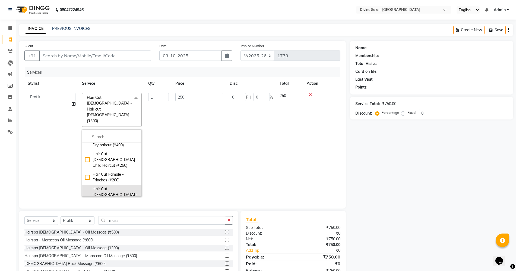
click at [90, 186] on div "Hair Cut [DEMOGRAPHIC_DATA] - Hair cut [DEMOGRAPHIC_DATA] (₹300)" at bounding box center [112, 200] width 54 height 29
checkbox input "false"
type input "0"
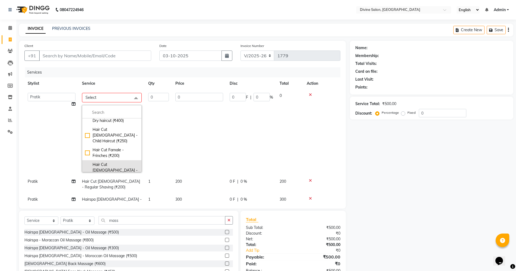
click at [88, 162] on div "Hair Cut [DEMOGRAPHIC_DATA] - Hair cut [DEMOGRAPHIC_DATA] (₹300)" at bounding box center [112, 176] width 54 height 29
checkbox input "true"
type input "1"
type input "300"
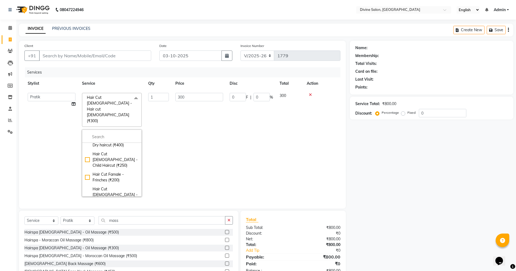
click at [239, 118] on td "0 F | 0 %" at bounding box center [251, 145] width 50 height 110
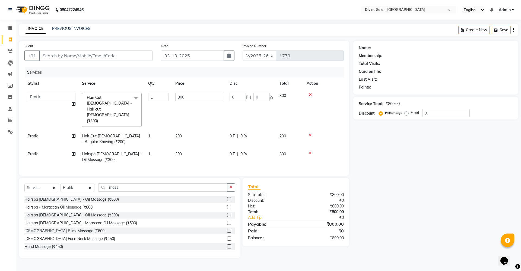
click at [119, 48] on div "Client +91" at bounding box center [88, 54] width 137 height 22
click at [130, 51] on input "Client" at bounding box center [96, 56] width 114 height 10
click at [311, 94] on icon at bounding box center [310, 95] width 3 height 4
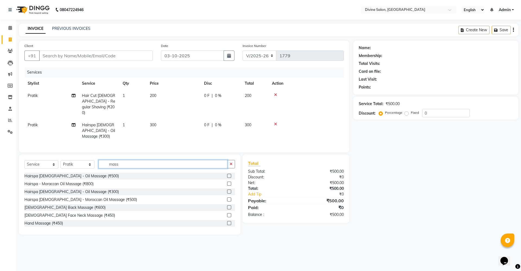
click at [132, 160] on input "mass" at bounding box center [163, 164] width 129 height 8
type input "m"
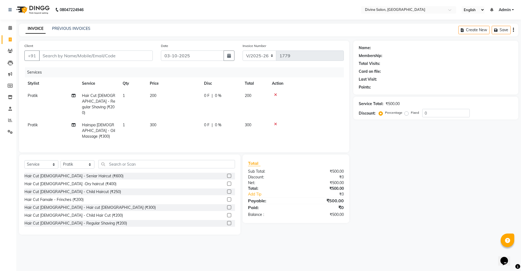
click at [227, 205] on label at bounding box center [229, 207] width 4 height 4
click at [227, 206] on input "checkbox" at bounding box center [229, 208] width 4 height 4
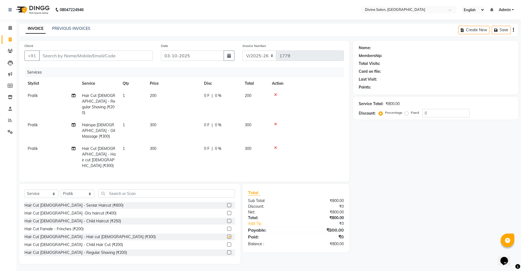
checkbox input "false"
click at [142, 55] on input "Client" at bounding box center [96, 56] width 114 height 10
click at [7, 121] on span at bounding box center [10, 120] width 10 height 6
click at [133, 58] on input "Client" at bounding box center [96, 56] width 114 height 10
click at [133, 52] on input "Client" at bounding box center [96, 56] width 114 height 10
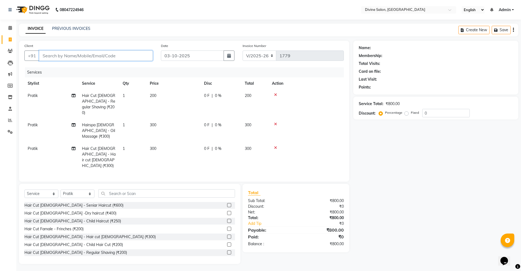
click at [137, 58] on input "Client" at bounding box center [96, 56] width 114 height 10
click at [140, 55] on input "Client" at bounding box center [96, 56] width 114 height 10
click at [62, 66] on span "76196" at bounding box center [67, 67] width 14 height 5
type input "7619611199"
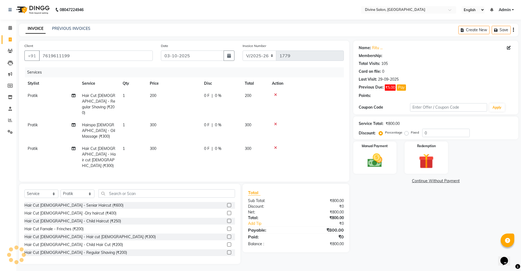
type input "25"
select select "2: Object"
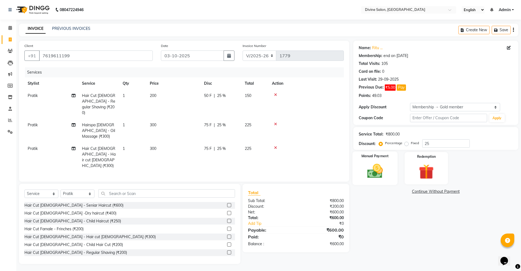
click at [376, 176] on img at bounding box center [374, 171] width 25 height 18
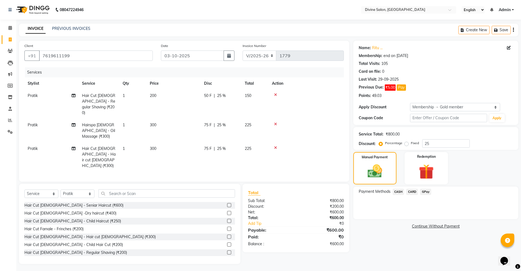
click at [426, 191] on span "GPay" at bounding box center [425, 192] width 11 height 6
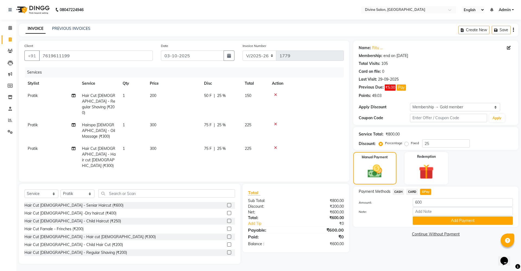
click at [483, 257] on div "08047224946 Select Location × Divine Salon, Wakad English ENGLISH Español العرب…" at bounding box center [260, 136] width 521 height 272
click at [435, 222] on button "Add Payment" at bounding box center [463, 220] width 100 height 8
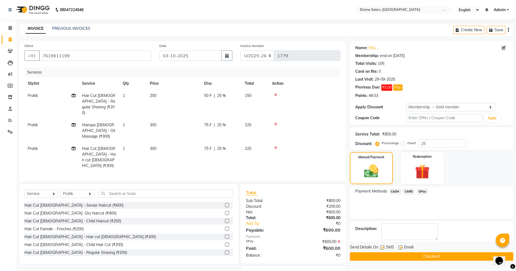
click at [428, 255] on button "Checkout" at bounding box center [431, 256] width 163 height 8
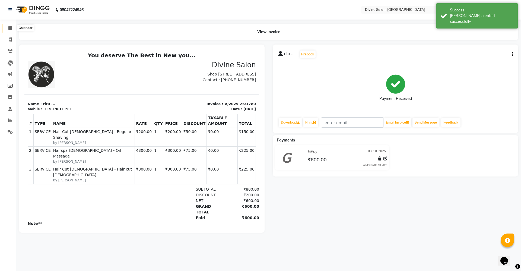
click at [11, 25] on span at bounding box center [10, 28] width 10 height 6
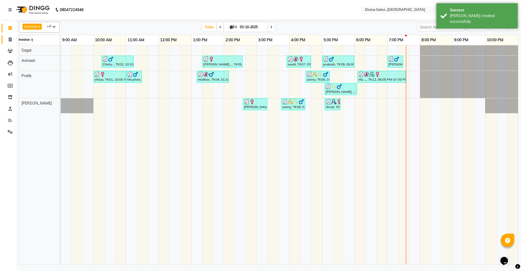
click at [11, 42] on span at bounding box center [10, 40] width 10 height 6
select select "service"
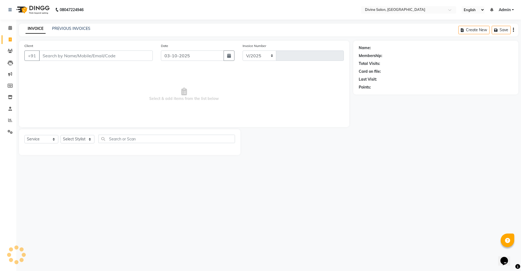
select select "745"
type input "1781"
click at [86, 138] on select "Select Stylist [PERSON_NAME] Pooja [PERSON_NAME] pooja [PERSON_NAME] [PERSON_NA…" at bounding box center [78, 139] width 34 height 8
select select "11821"
click at [61, 135] on select "Select Stylist [PERSON_NAME] Pooja [PERSON_NAME] pooja [PERSON_NAME] [PERSON_NA…" at bounding box center [78, 139] width 34 height 8
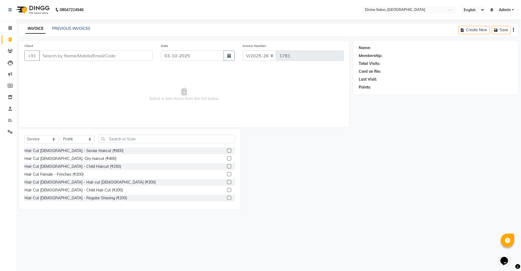
click at [227, 197] on label at bounding box center [229, 198] width 4 height 4
click at [227, 197] on input "checkbox" at bounding box center [229, 198] width 4 height 4
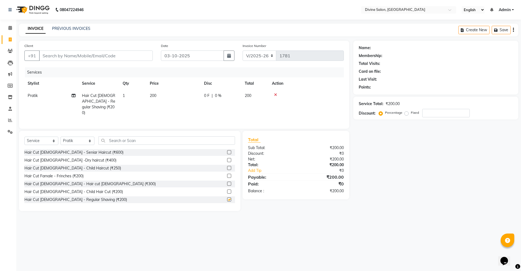
checkbox input "false"
click at [121, 58] on input "Client" at bounding box center [96, 56] width 114 height 10
type input "9"
type input "0"
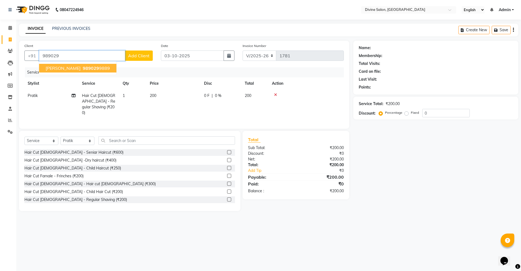
click at [79, 71] on button "Pravin 989029 9889" at bounding box center [77, 68] width 77 height 9
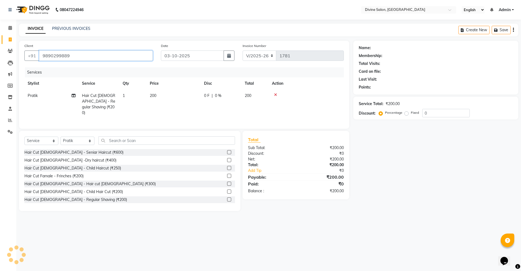
type input "9890299889"
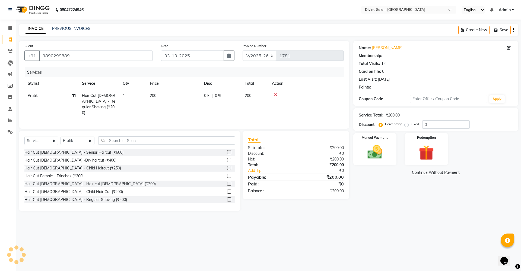
select select "1: Object"
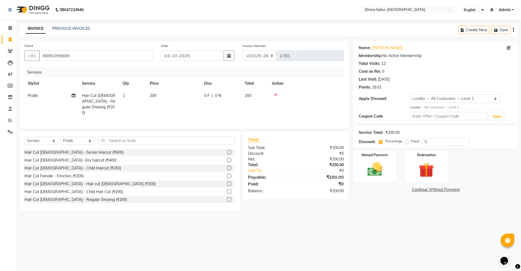
click at [411, 143] on label "Fixed" at bounding box center [415, 141] width 8 height 5
click at [406, 143] on input "Fixed" at bounding box center [408, 141] width 4 height 4
radio input "true"
click at [441, 143] on input "0" at bounding box center [447, 142] width 48 height 8
type input "1"
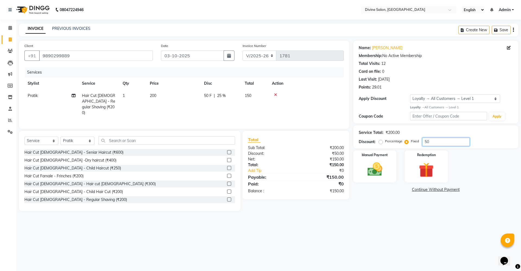
type input "50"
click at [138, 58] on input "9890299889" at bounding box center [96, 56] width 114 height 10
click at [104, 56] on input "9890299889" at bounding box center [96, 56] width 114 height 10
click at [140, 51] on input "9890299889" at bounding box center [96, 56] width 114 height 10
click at [376, 173] on img at bounding box center [374, 169] width 25 height 18
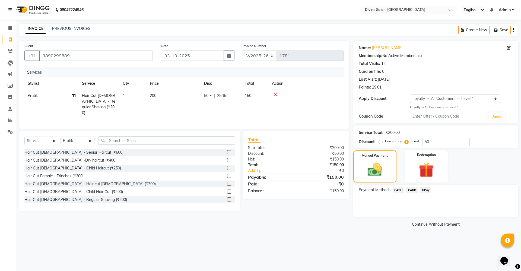
click at [425, 190] on span "GPay" at bounding box center [425, 190] width 11 height 6
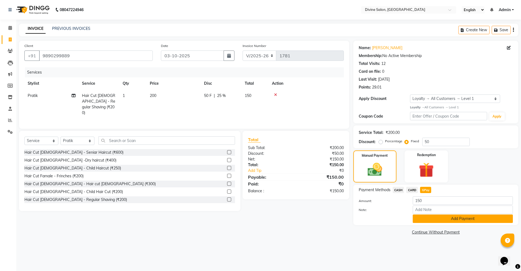
click at [452, 219] on button "Add Payment" at bounding box center [463, 219] width 100 height 8
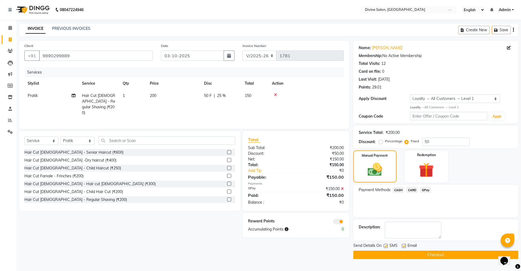
click at [435, 253] on button "Checkout" at bounding box center [436, 255] width 165 height 8
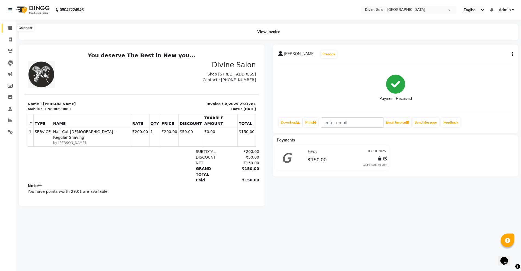
click at [12, 26] on icon at bounding box center [10, 28] width 4 height 4
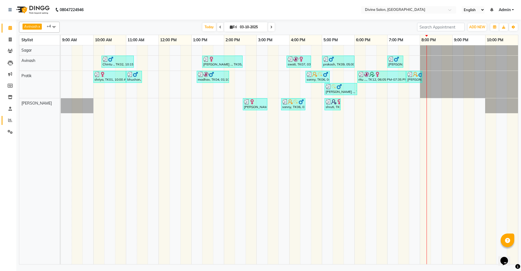
click at [7, 123] on link "Reports" at bounding box center [8, 120] width 13 height 9
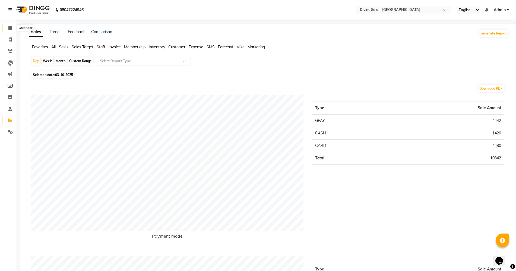
click at [7, 27] on span at bounding box center [10, 28] width 10 height 6
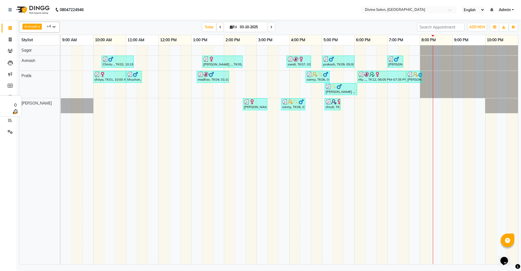
drag, startPoint x: 46, startPoint y: 76, endPoint x: 521, endPoint y: 121, distance: 477.5
click at [72, 77] on tr "Sagar Avinash Pratik Kirti Chintu ., TK02, 10:15 AM-11:15 AM, Hair Cut Male - H…" at bounding box center [268, 154] width 499 height 219
click at [5, 42] on link "Invoice" at bounding box center [8, 39] width 13 height 9
select select "service"
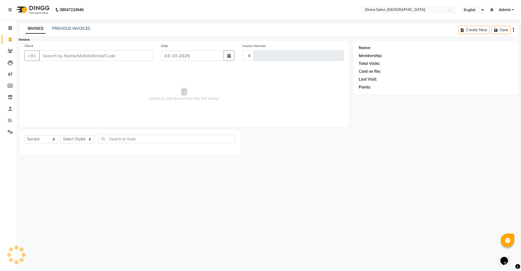
type input "1782"
select select "745"
click at [84, 141] on select "Select Stylist" at bounding box center [78, 139] width 34 height 8
select select "11821"
click at [61, 135] on select "Select Stylist [PERSON_NAME] Pooja [PERSON_NAME] pooja [PERSON_NAME] [PERSON_NA…" at bounding box center [78, 139] width 34 height 8
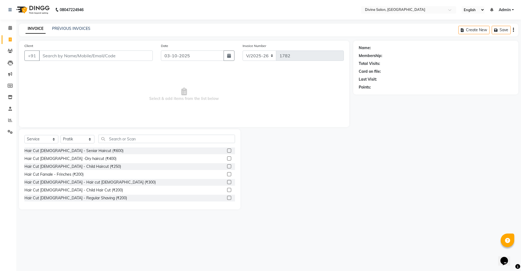
click at [227, 181] on label at bounding box center [229, 182] width 4 height 4
click at [227, 181] on input "checkbox" at bounding box center [229, 183] width 4 height 4
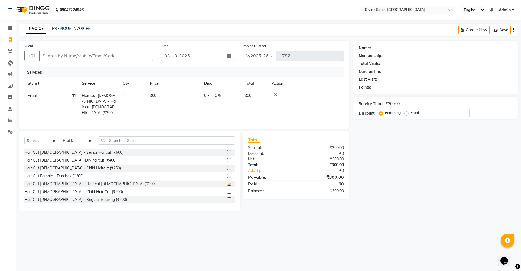
checkbox input "false"
click at [172, 99] on td "300" at bounding box center [174, 104] width 54 height 29
select select "11821"
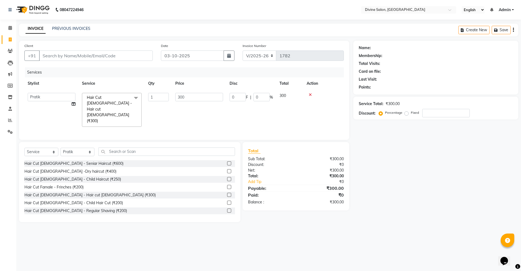
click at [204, 91] on td "300" at bounding box center [199, 110] width 54 height 40
click at [205, 98] on input "300" at bounding box center [199, 97] width 48 height 8
type input "3"
type input "250"
click at [116, 60] on input "Client" at bounding box center [96, 56] width 114 height 10
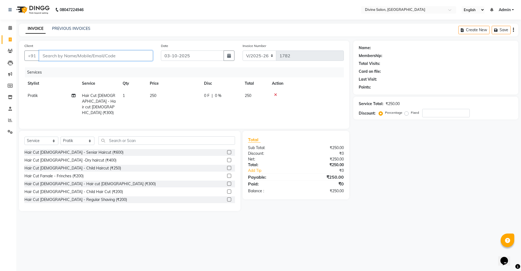
type input "8"
type input "0"
type input "8793447427"
click at [145, 54] on span "Add Client" at bounding box center [138, 55] width 21 height 5
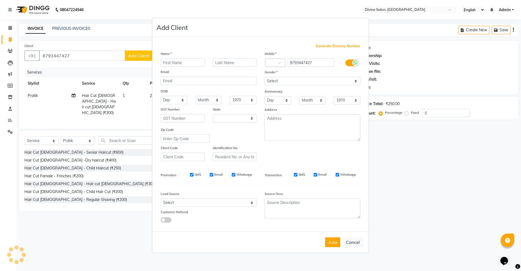
select select "22"
type input "danesh"
click at [281, 83] on select "Select Male Female Other Prefer Not To Say" at bounding box center [313, 81] width 96 height 8
select select "male"
click at [265, 77] on select "Select Male Female Other Prefer Not To Say" at bounding box center [313, 81] width 96 height 8
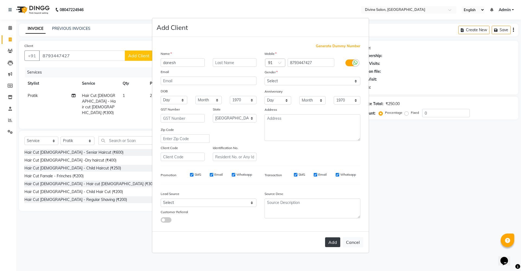
click at [337, 246] on button "Add" at bounding box center [332, 242] width 15 height 10
select select
select select "null"
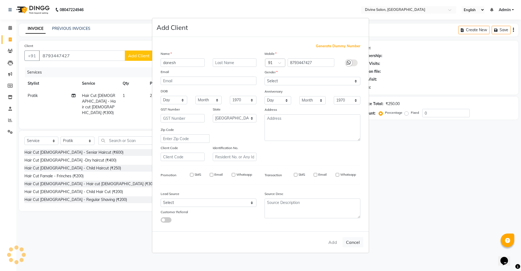
select select
checkbox input "false"
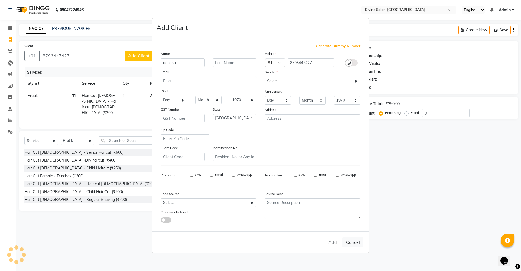
checkbox input "false"
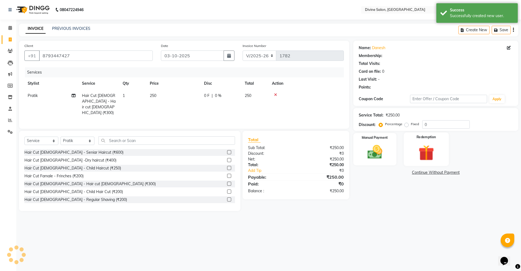
select select "1: Object"
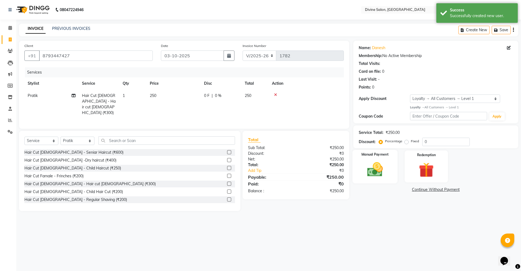
click at [376, 171] on img at bounding box center [374, 169] width 25 height 18
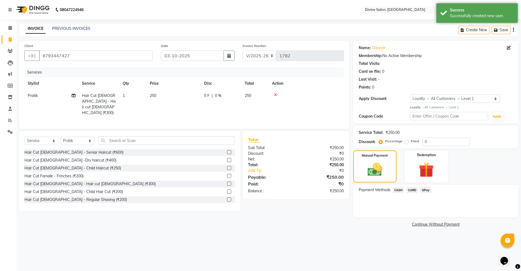
click at [430, 189] on span "GPay" at bounding box center [425, 190] width 11 height 6
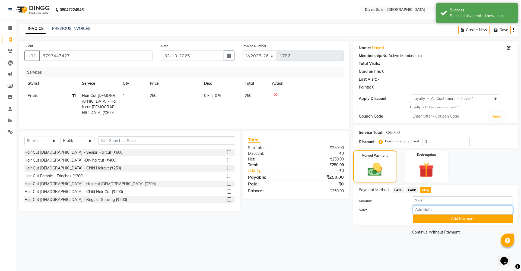
click at [464, 213] on input "Note:" at bounding box center [463, 210] width 100 height 8
click at [464, 215] on button "Add Payment" at bounding box center [463, 219] width 100 height 8
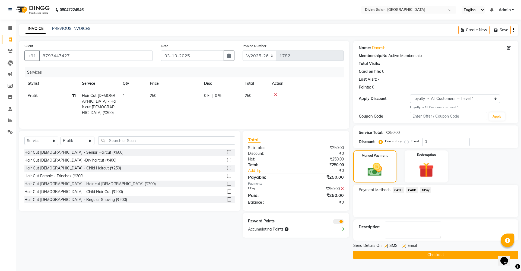
click at [440, 251] on button "Checkout" at bounding box center [436, 255] width 165 height 8
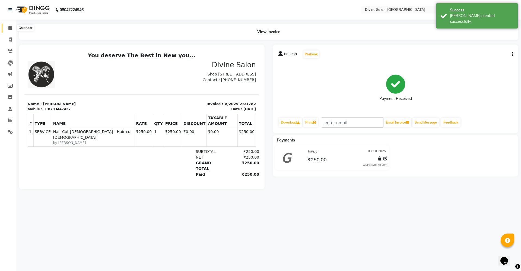
click at [9, 26] on icon at bounding box center [10, 28] width 4 height 4
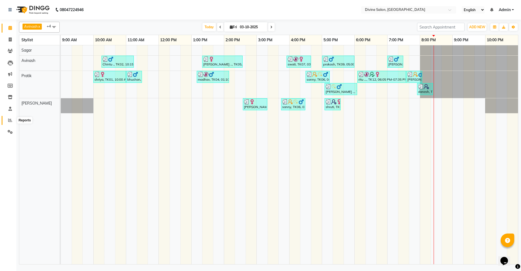
click at [12, 117] on span at bounding box center [10, 120] width 10 height 6
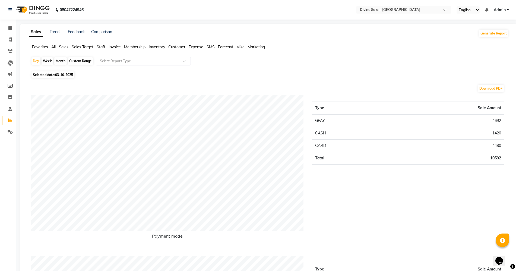
click at [59, 62] on div "Month" at bounding box center [60, 61] width 12 height 8
select select "10"
select select "2025"
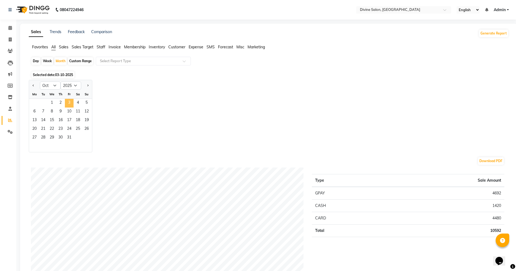
click at [68, 105] on span "3" at bounding box center [69, 103] width 9 height 9
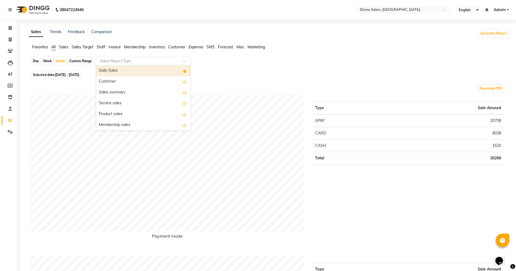
click at [145, 59] on input "text" at bounding box center [138, 60] width 78 height 5
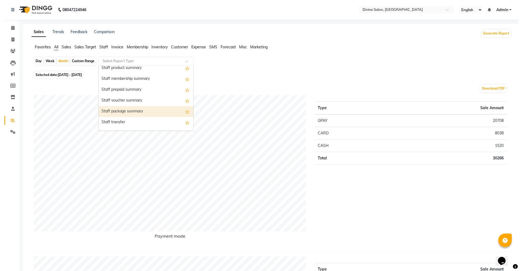
scroll to position [373, 0]
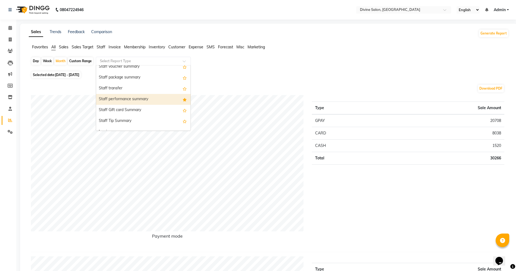
click at [132, 104] on div "Staff performance summary" at bounding box center [143, 99] width 94 height 11
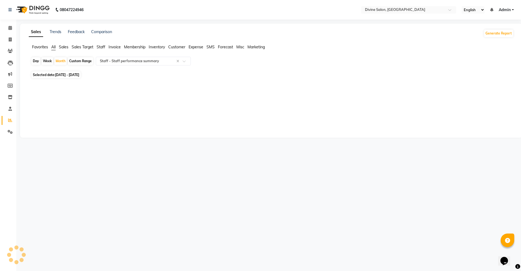
select select "full_report"
select select "pdf"
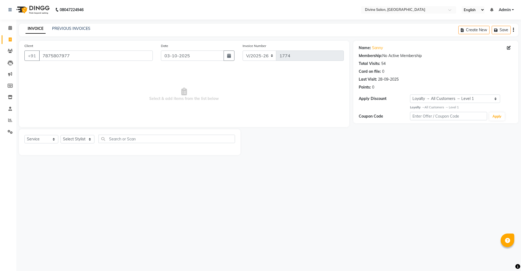
select select "745"
select select "service"
select select "1: Object"
click at [10, 24] on link "Calendar" at bounding box center [8, 28] width 13 height 9
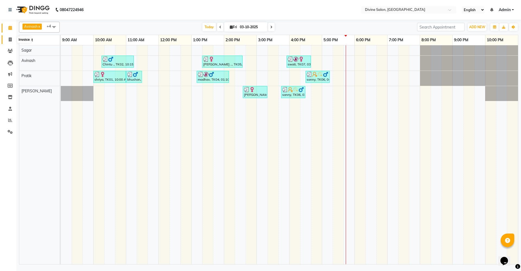
click at [9, 40] on icon at bounding box center [10, 39] width 3 height 4
select select "service"
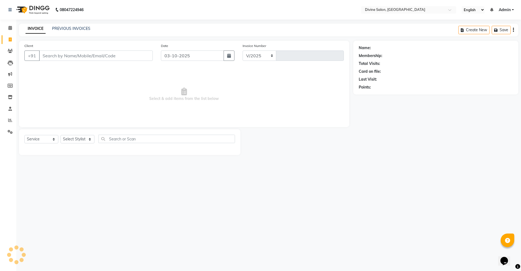
select select "745"
type input "1777"
click at [87, 140] on select "Select Stylist Avinash Kirti Pooja Gharde pooja kate Pratik Rahil Sagar Sagar S…" at bounding box center [78, 139] width 34 height 8
select select "11820"
click at [61, 135] on select "Select Stylist [PERSON_NAME] Pooja [PERSON_NAME] pooja [PERSON_NAME] [PERSON_NA…" at bounding box center [78, 139] width 34 height 8
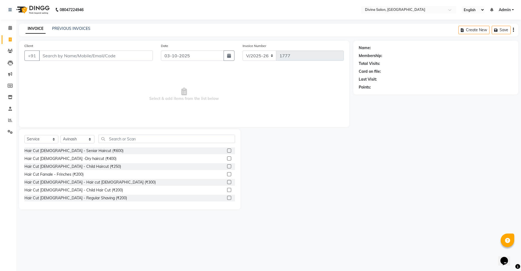
click at [227, 187] on div at bounding box center [231, 190] width 8 height 7
click at [227, 188] on label at bounding box center [229, 190] width 4 height 4
click at [227, 188] on input "checkbox" at bounding box center [229, 190] width 4 height 4
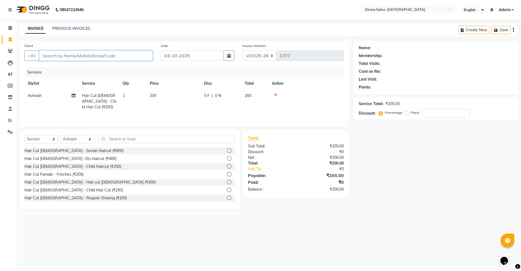
click at [128, 56] on input "Client" at bounding box center [96, 56] width 114 height 10
click at [227, 190] on label at bounding box center [229, 190] width 4 height 4
click at [227, 190] on input "checkbox" at bounding box center [229, 190] width 4 height 4
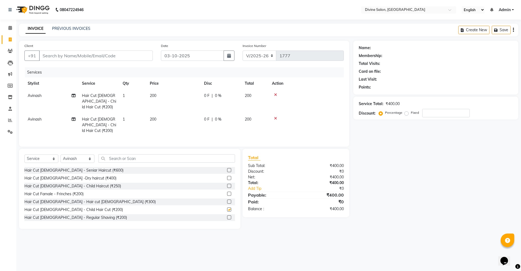
checkbox input "false"
click at [143, 57] on input "Client" at bounding box center [96, 56] width 114 height 10
type input "9"
type input "0"
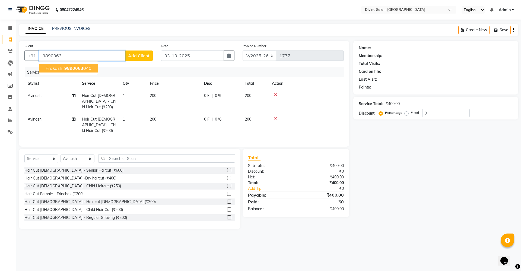
click at [85, 70] on ngb-highlight "9890063 040" at bounding box center [77, 67] width 28 height 5
type input "9890063040"
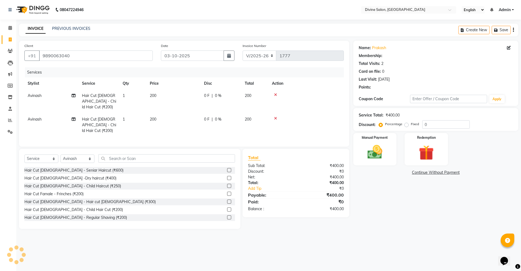
select select "1: Object"
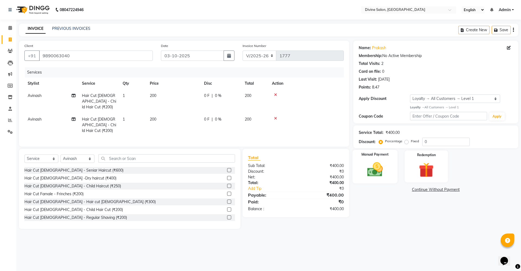
click at [377, 171] on img at bounding box center [374, 169] width 25 height 18
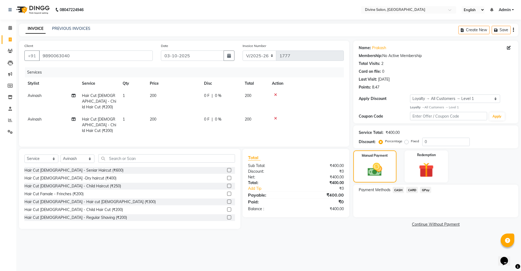
click at [424, 192] on span "GPay" at bounding box center [425, 190] width 11 height 6
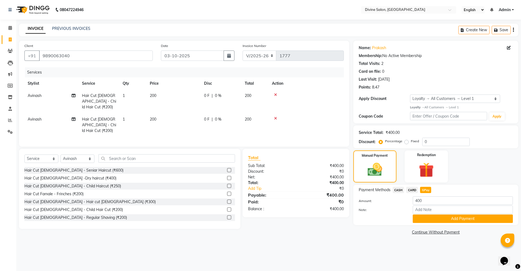
click at [426, 223] on div "Payment Methods CASH CARD GPay Amount: 400 Note: Add Payment" at bounding box center [436, 205] width 165 height 40
click at [425, 219] on button "Add Payment" at bounding box center [463, 219] width 100 height 8
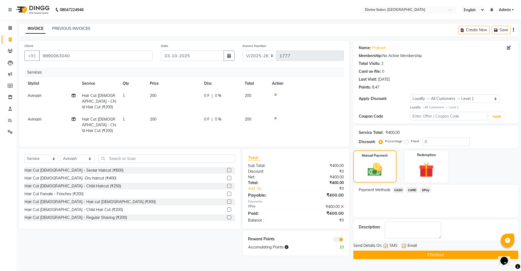
click at [445, 257] on button "Checkout" at bounding box center [436, 255] width 165 height 8
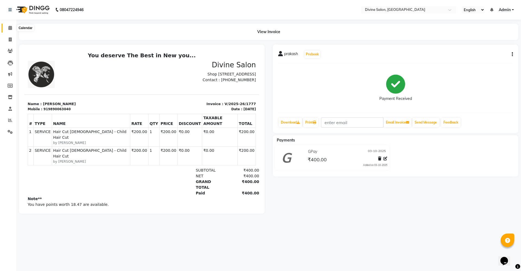
click at [9, 29] on icon at bounding box center [10, 28] width 4 height 4
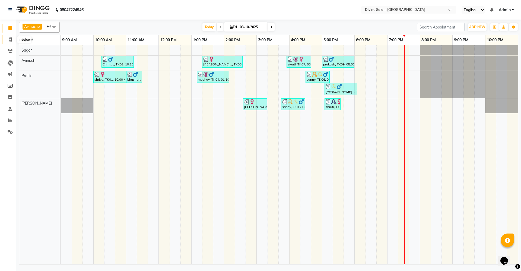
click at [10, 37] on icon at bounding box center [10, 39] width 3 height 4
select select "service"
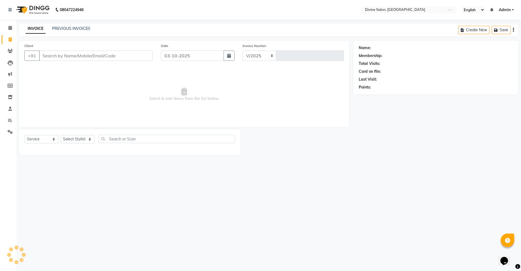
select select "745"
type input "1779"
click at [90, 139] on select "Select Stylist" at bounding box center [78, 139] width 34 height 8
select select "11820"
click at [61, 135] on select "Select Stylist Avinash Kirti Pooja Gharde pooja kate Pratik Rahil Sagar Sagar S…" at bounding box center [78, 139] width 34 height 8
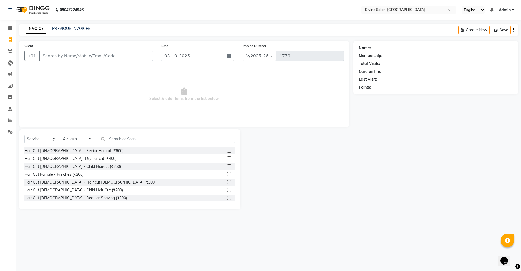
click at [227, 181] on label at bounding box center [229, 182] width 4 height 4
click at [227, 181] on input "checkbox" at bounding box center [229, 183] width 4 height 4
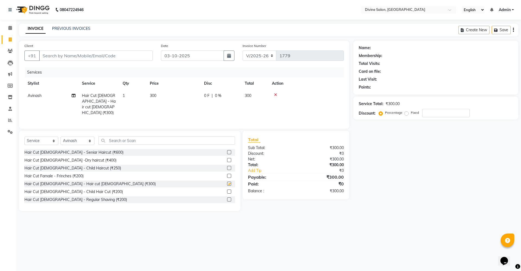
checkbox input "false"
click at [134, 59] on input "Client" at bounding box center [96, 56] width 114 height 10
type input "7"
type input "0"
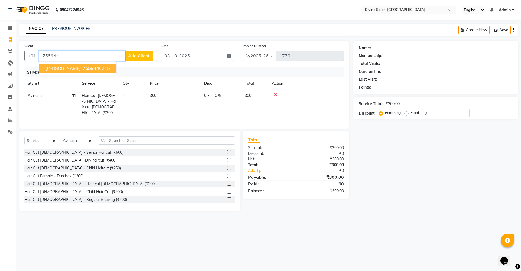
click at [83, 69] on span "755944" at bounding box center [91, 67] width 16 height 5
type input "7559446215"
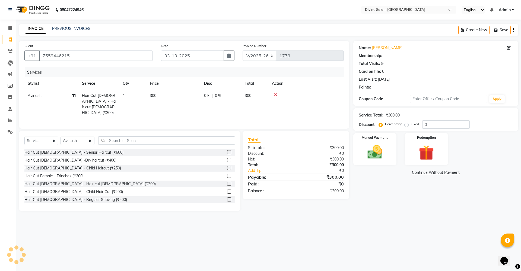
select select "1: Object"
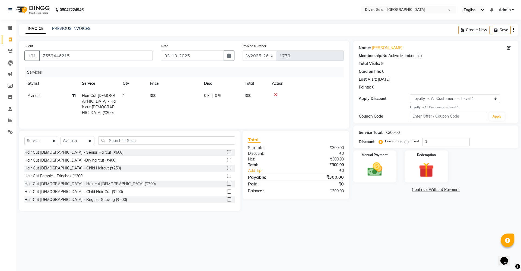
click at [155, 92] on td "300" at bounding box center [174, 104] width 54 height 29
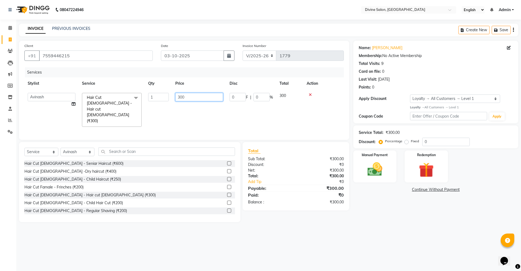
click at [189, 100] on input "300" at bounding box center [199, 97] width 48 height 8
type input "3"
type input "250"
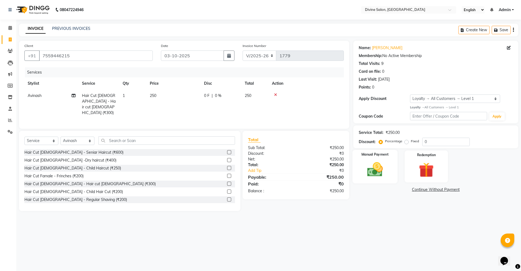
click at [380, 164] on img at bounding box center [374, 169] width 25 height 18
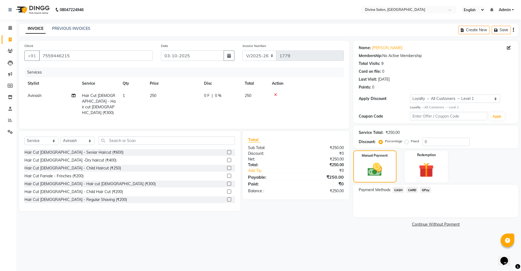
click at [425, 190] on span "GPay" at bounding box center [425, 190] width 11 height 6
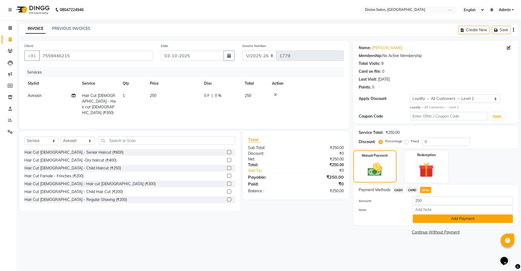
click at [434, 220] on button "Add Payment" at bounding box center [463, 219] width 100 height 8
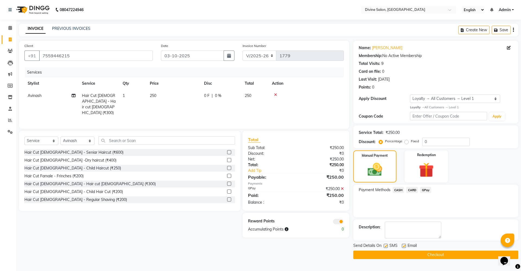
click at [439, 254] on button "Checkout" at bounding box center [436, 255] width 165 height 8
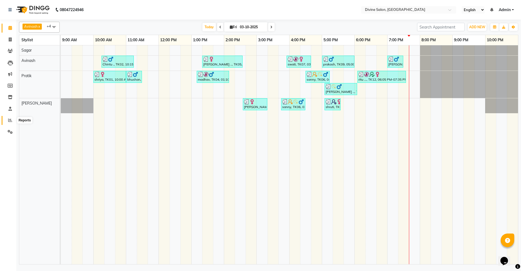
click at [11, 120] on icon at bounding box center [10, 120] width 4 height 4
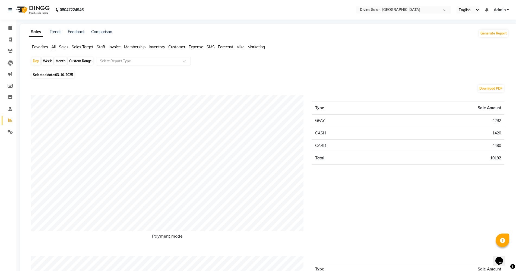
click at [59, 60] on div "Month" at bounding box center [60, 61] width 12 height 8
select select "10"
select select "2025"
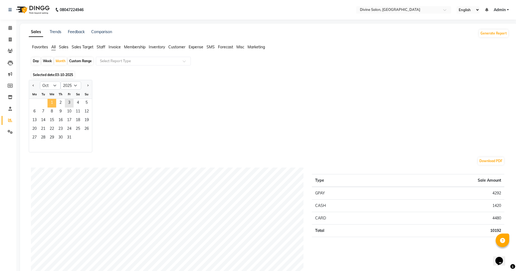
click at [51, 99] on span "1" at bounding box center [52, 103] width 9 height 9
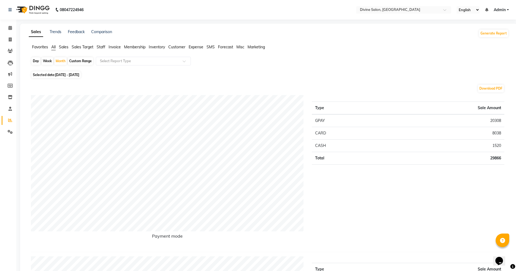
click at [35, 62] on div "Day" at bounding box center [35, 61] width 9 height 8
select select "10"
select select "2025"
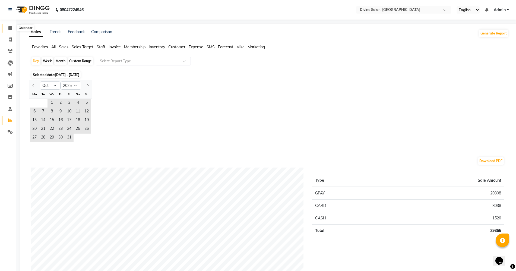
click at [11, 30] on span at bounding box center [10, 28] width 10 height 6
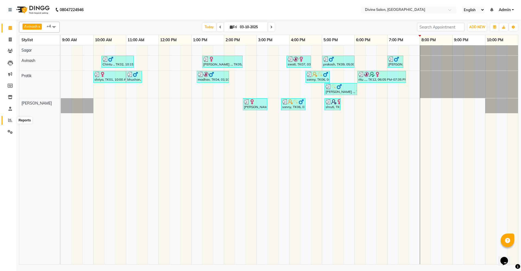
click at [8, 120] on span at bounding box center [10, 120] width 10 height 6
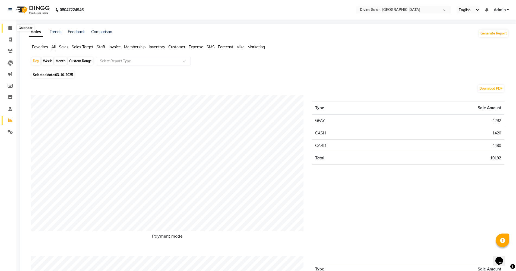
click at [7, 26] on span at bounding box center [10, 28] width 10 height 6
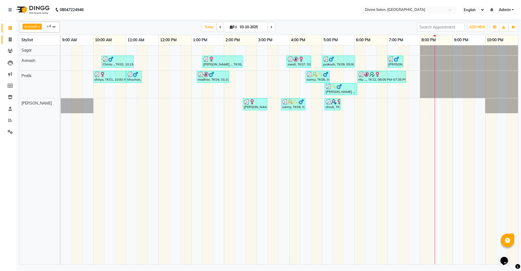
click at [11, 43] on link "Invoice" at bounding box center [8, 39] width 13 height 9
select select "service"
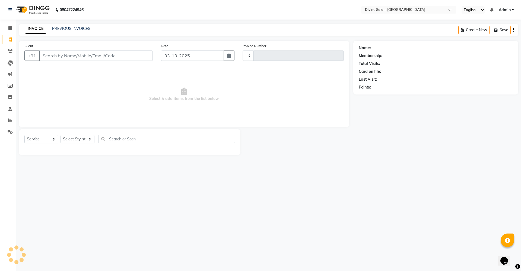
type input "1783"
select select "745"
drag, startPoint x: 75, startPoint y: 133, endPoint x: 74, endPoint y: 135, distance: 2.8
click at [74, 135] on div "Select Service Product Membership Package Voucher Prepaid Gift Card Select Styl…" at bounding box center [130, 142] width 222 height 26
click at [74, 135] on select "Select Stylist [PERSON_NAME] Pooja [PERSON_NAME] pooja [PERSON_NAME] [PERSON_NA…" at bounding box center [78, 139] width 34 height 8
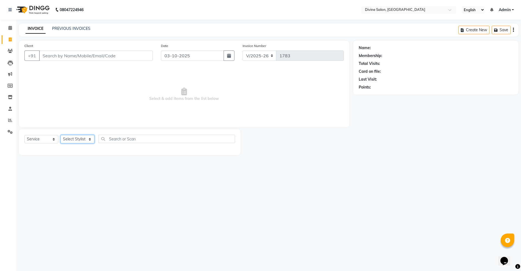
select select "11820"
click at [61, 135] on select "Select Stylist [PERSON_NAME] Pooja [PERSON_NAME] pooja [PERSON_NAME] [PERSON_NA…" at bounding box center [78, 139] width 34 height 8
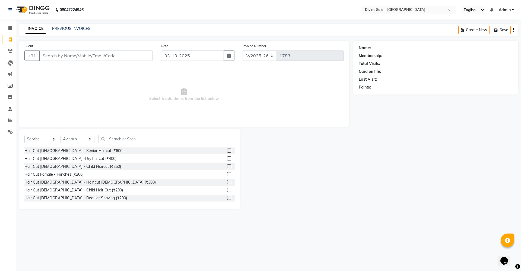
click at [118, 143] on div "Select Service Product Membership Package Voucher Prepaid Gift Card Select Styl…" at bounding box center [129, 141] width 211 height 13
click at [119, 136] on input "text" at bounding box center [167, 139] width 137 height 8
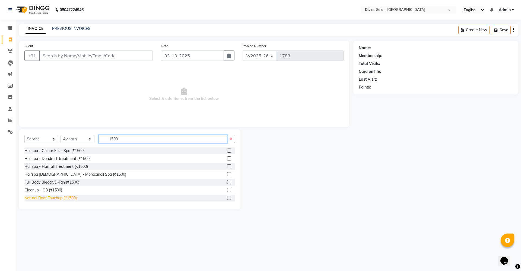
type input "1500"
click at [52, 201] on div "Natural Root Touchup (₹1500)" at bounding box center [50, 198] width 52 height 6
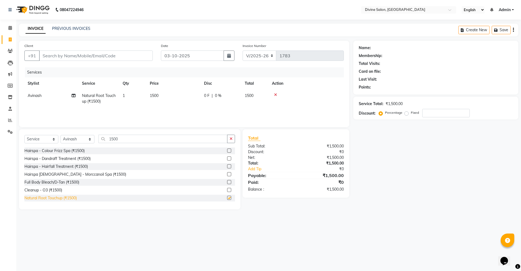
checkbox input "false"
click at [121, 140] on input "1500" at bounding box center [163, 139] width 129 height 8
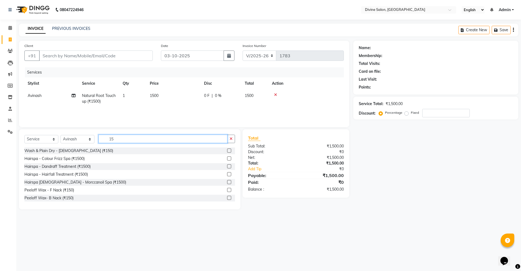
type input "1"
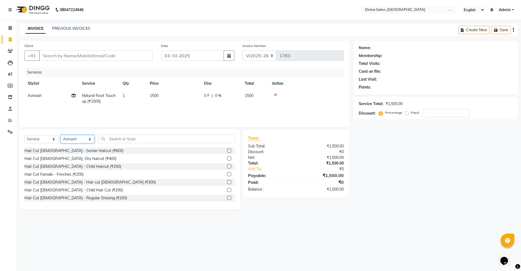
click at [81, 140] on select "Select Stylist [PERSON_NAME] Pooja [PERSON_NAME] pooja [PERSON_NAME] [PERSON_NA…" at bounding box center [78, 139] width 34 height 8
select select "70573"
click at [61, 135] on select "Select Stylist [PERSON_NAME] Pooja [PERSON_NAME] pooja [PERSON_NAME] [PERSON_NA…" at bounding box center [78, 139] width 34 height 8
click at [120, 135] on input "text" at bounding box center [167, 139] width 137 height 8
click at [145, 139] on input "text" at bounding box center [167, 139] width 137 height 8
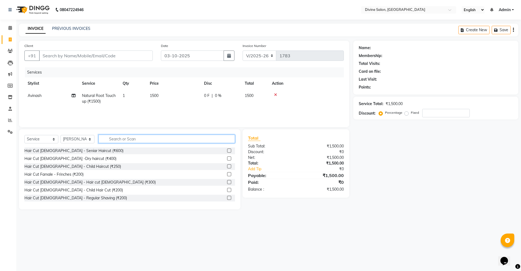
click at [232, 138] on input "text" at bounding box center [167, 139] width 137 height 8
drag, startPoint x: 104, startPoint y: 138, endPoint x: 130, endPoint y: 135, distance: 25.4
click at [130, 136] on input "text" at bounding box center [167, 139] width 137 height 8
click at [136, 138] on input "text" at bounding box center [167, 139] width 137 height 8
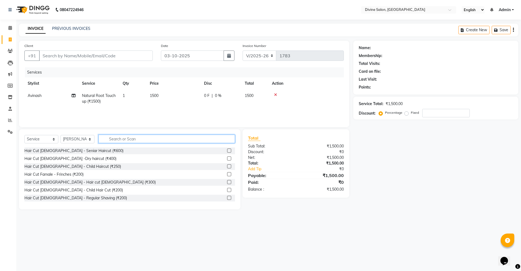
click at [136, 138] on input "text" at bounding box center [167, 139] width 137 height 8
drag, startPoint x: 104, startPoint y: 139, endPoint x: 163, endPoint y: 141, distance: 59.2
click at [160, 143] on input "text" at bounding box center [167, 139] width 137 height 8
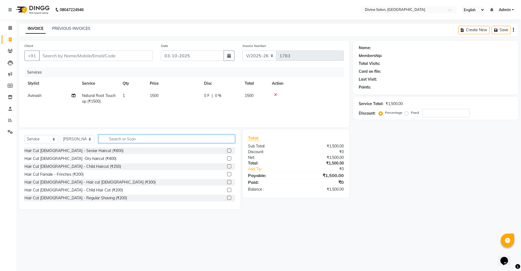
drag, startPoint x: 232, startPoint y: 138, endPoint x: 118, endPoint y: 133, distance: 114.2
click at [118, 133] on div "Select Service Product Membership Package Voucher Prepaid Gift Card Select Styl…" at bounding box center [130, 169] width 222 height 80
drag, startPoint x: 108, startPoint y: 137, endPoint x: 136, endPoint y: 137, distance: 28.0
click at [136, 137] on input "text" at bounding box center [167, 139] width 137 height 8
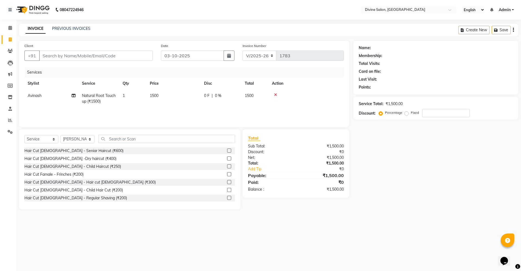
click at [103, 144] on div "Select Service Product Membership Package Voucher Prepaid Gift Card Select Styl…" at bounding box center [129, 141] width 211 height 13
drag, startPoint x: 120, startPoint y: 141, endPoint x: 221, endPoint y: 141, distance: 100.5
click at [221, 141] on input "text" at bounding box center [167, 139] width 137 height 8
click at [227, 140] on input "text" at bounding box center [167, 139] width 137 height 8
click at [226, 138] on input "text" at bounding box center [167, 139] width 137 height 8
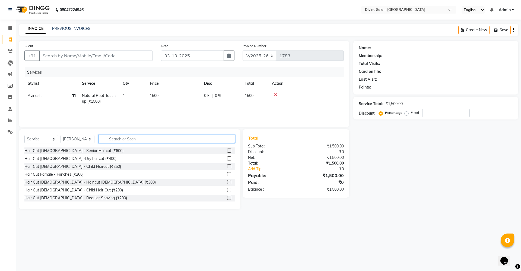
click at [226, 138] on input "text" at bounding box center [167, 139] width 137 height 8
click at [108, 139] on input "text" at bounding box center [167, 139] width 137 height 8
click at [102, 138] on input "text" at bounding box center [167, 139] width 137 height 8
click at [137, 139] on input "text" at bounding box center [167, 139] width 137 height 8
click at [136, 139] on input "text" at bounding box center [167, 139] width 137 height 8
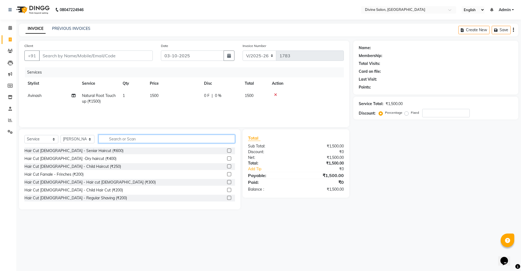
click at [136, 139] on input "text" at bounding box center [167, 139] width 137 height 8
click at [229, 138] on input "text" at bounding box center [167, 139] width 137 height 8
click at [138, 139] on input "text" at bounding box center [167, 139] width 137 height 8
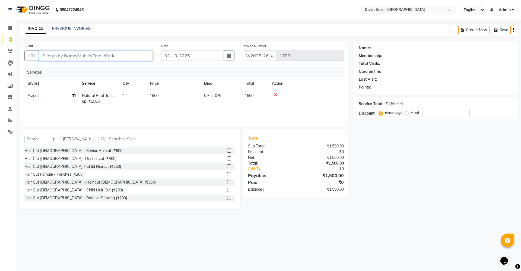
click at [116, 58] on input "Client" at bounding box center [96, 56] width 114 height 10
click at [116, 55] on input "Client" at bounding box center [96, 56] width 114 height 10
click at [114, 56] on input "Client" at bounding box center [96, 56] width 114 height 10
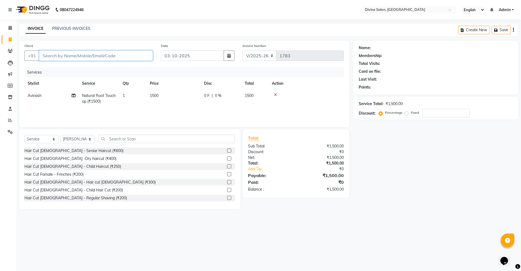
click at [114, 56] on input "Client" at bounding box center [96, 56] width 114 height 10
